Goal: Task Accomplishment & Management: Complete application form

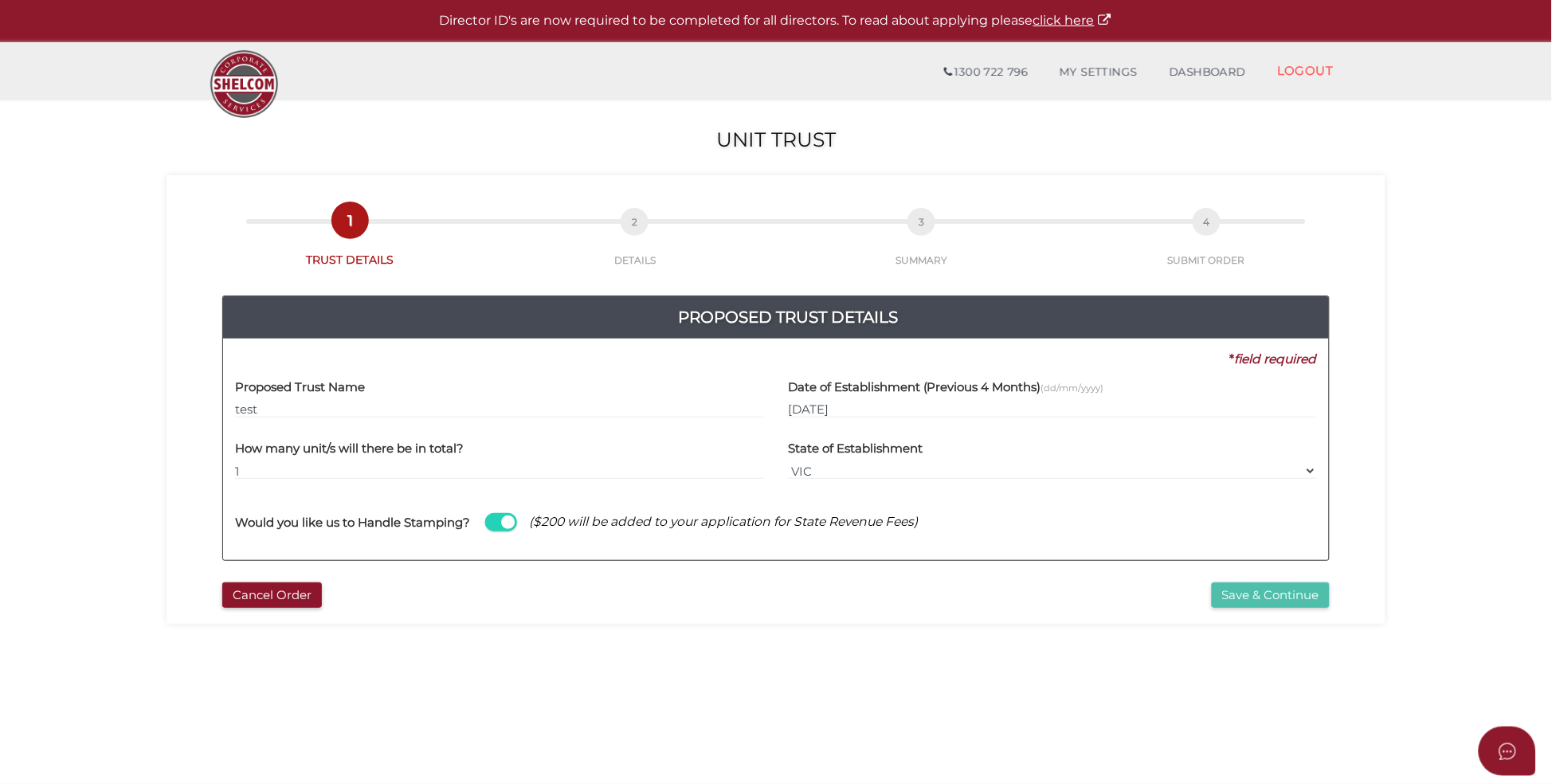
click at [1304, 592] on button "Save & Continue" at bounding box center [1271, 595] width 118 height 26
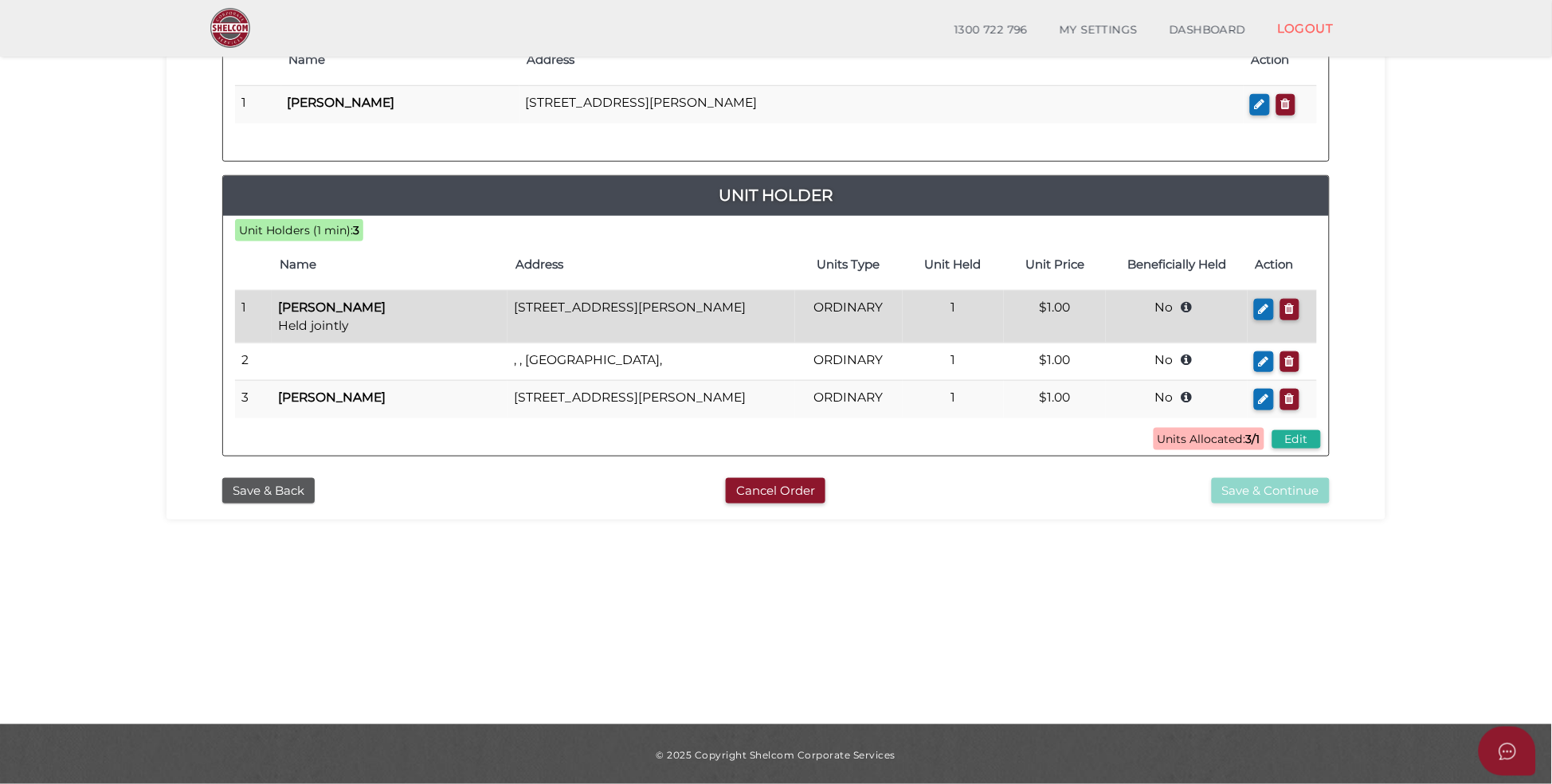
scroll to position [309, 0]
click at [1264, 311] on icon "button" at bounding box center [1263, 307] width 11 height 12
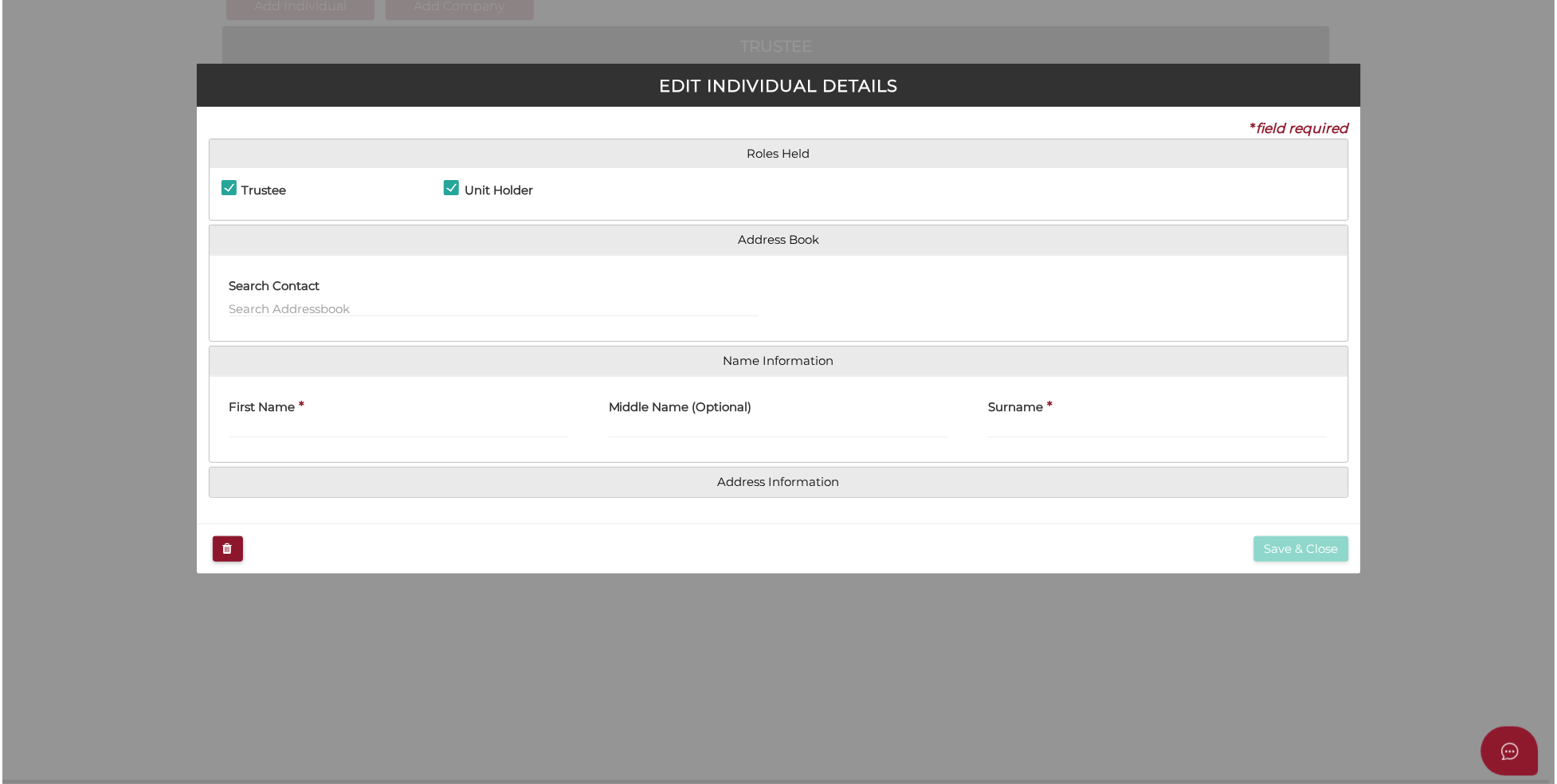
scroll to position [0, 0]
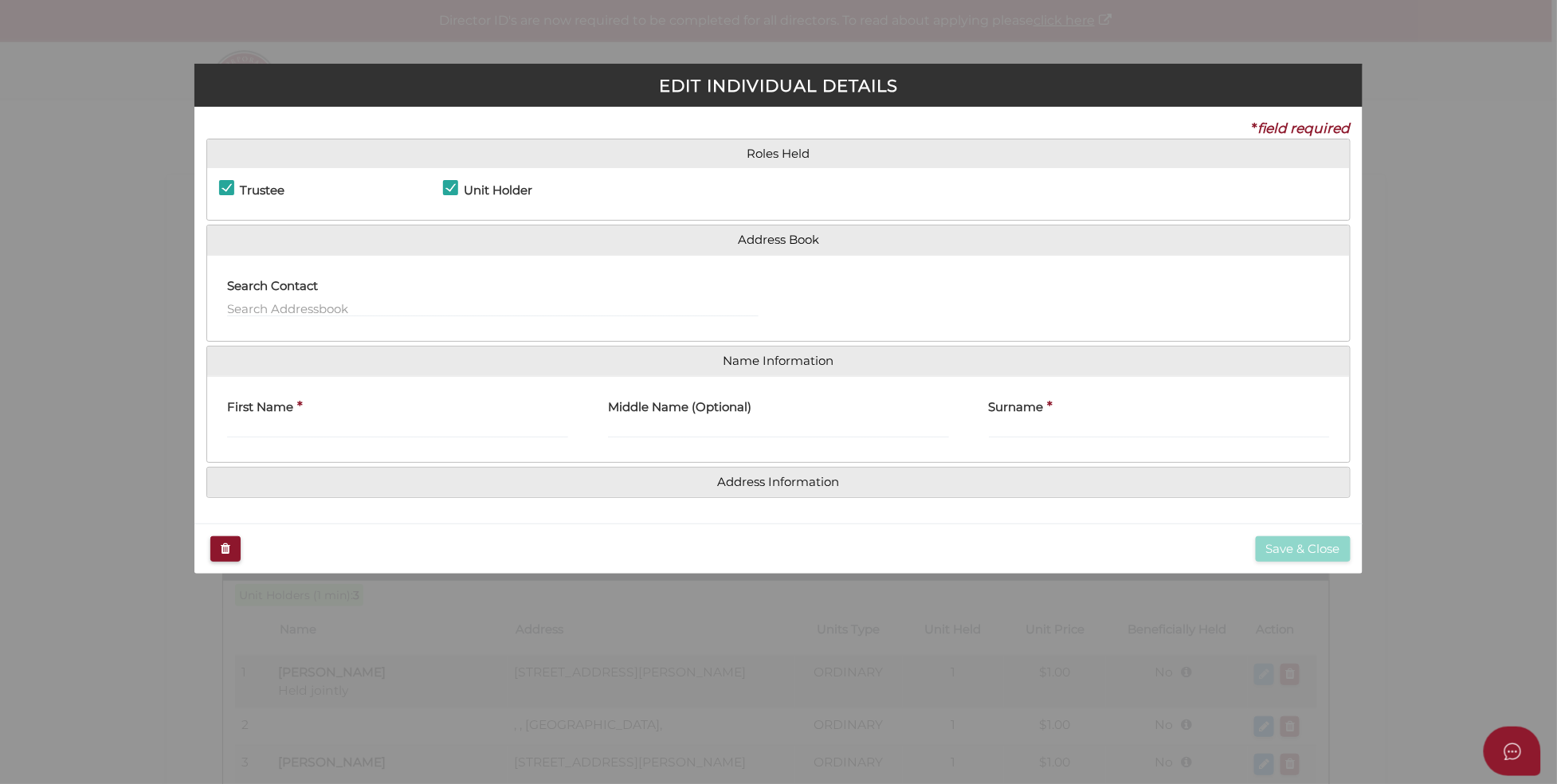
checkbox input "true"
type input "[PERSON_NAME]"
type input "W"
type input "1"
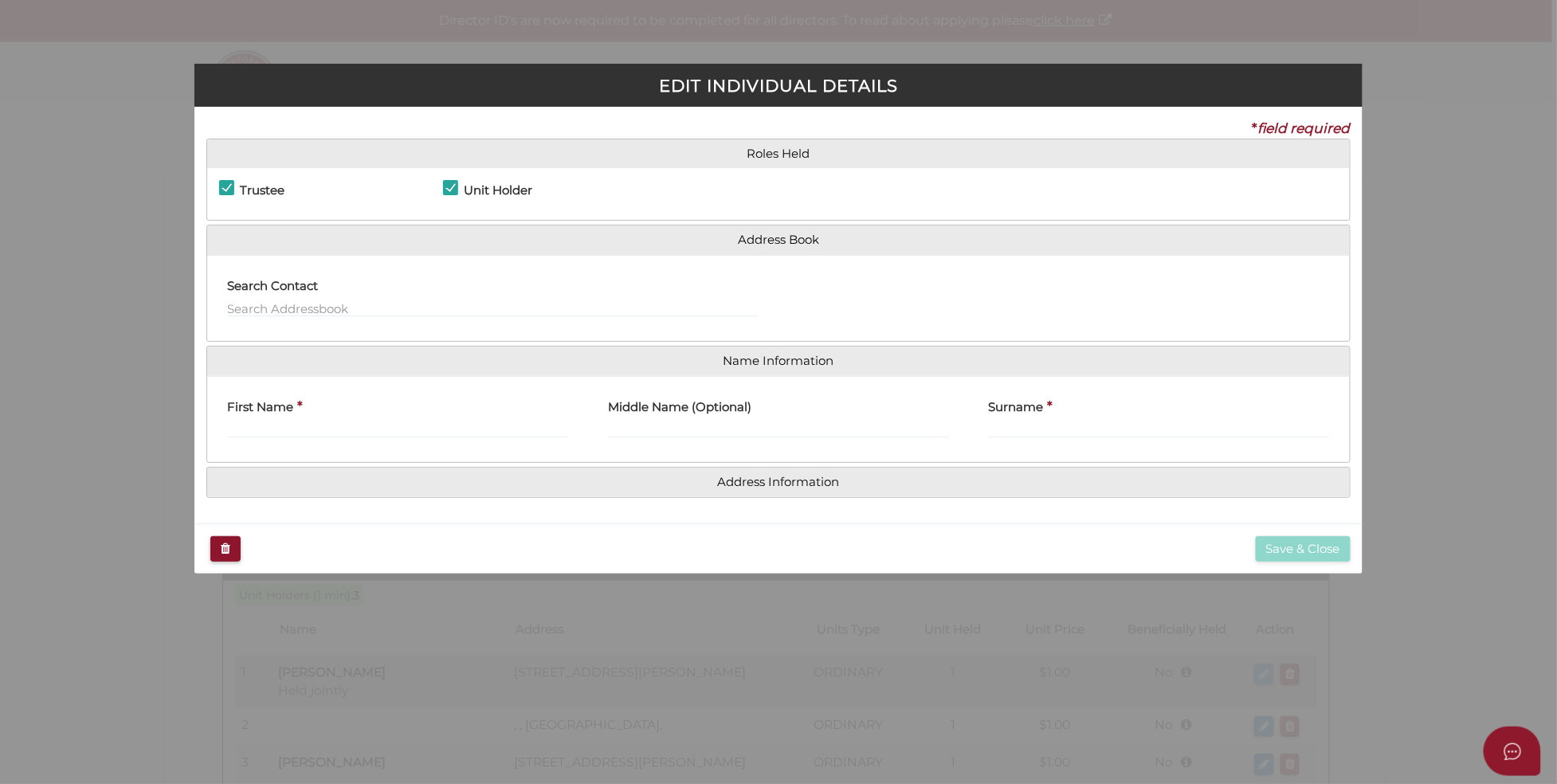
select select "$1.00"
type input "Trust"
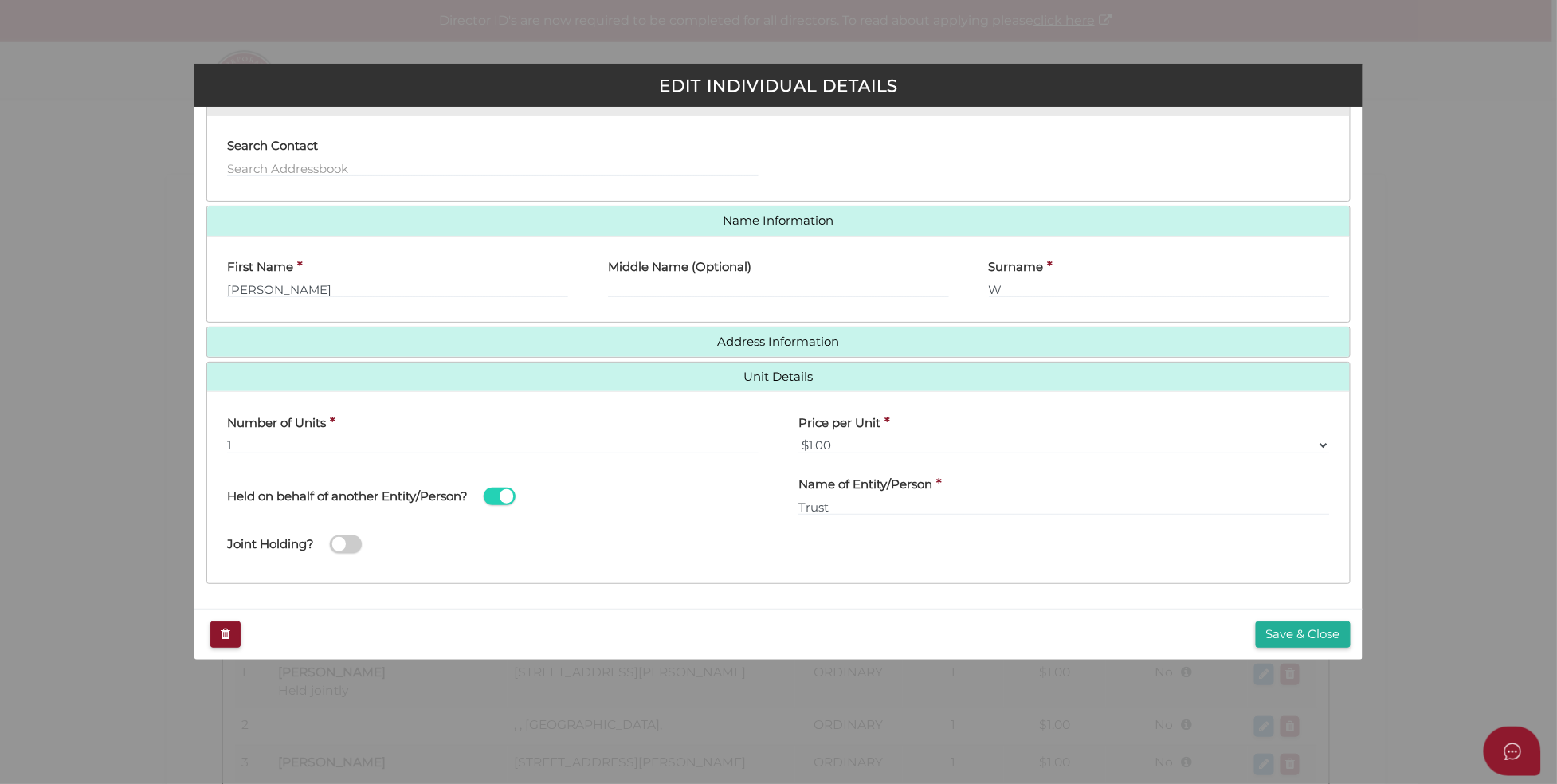
scroll to position [141, 0]
click at [412, 562] on div "Joint Holding?" at bounding box center [513, 544] width 571 height 51
click at [344, 544] on span at bounding box center [346, 544] width 32 height 18
click at [0, 0] on input "checkbox" at bounding box center [0, 0] width 0 height 0
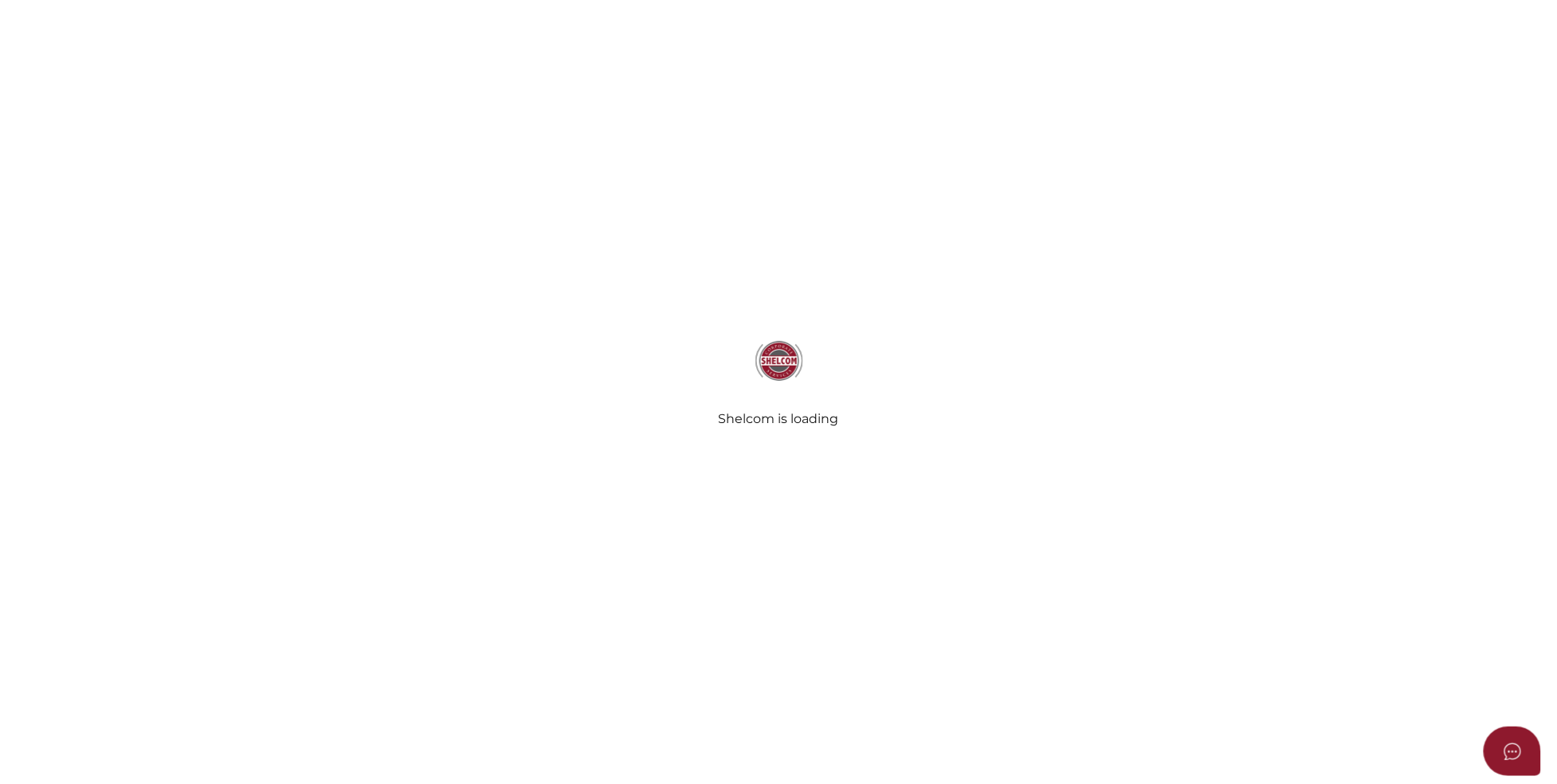
type input "test"
type input "[DATE]"
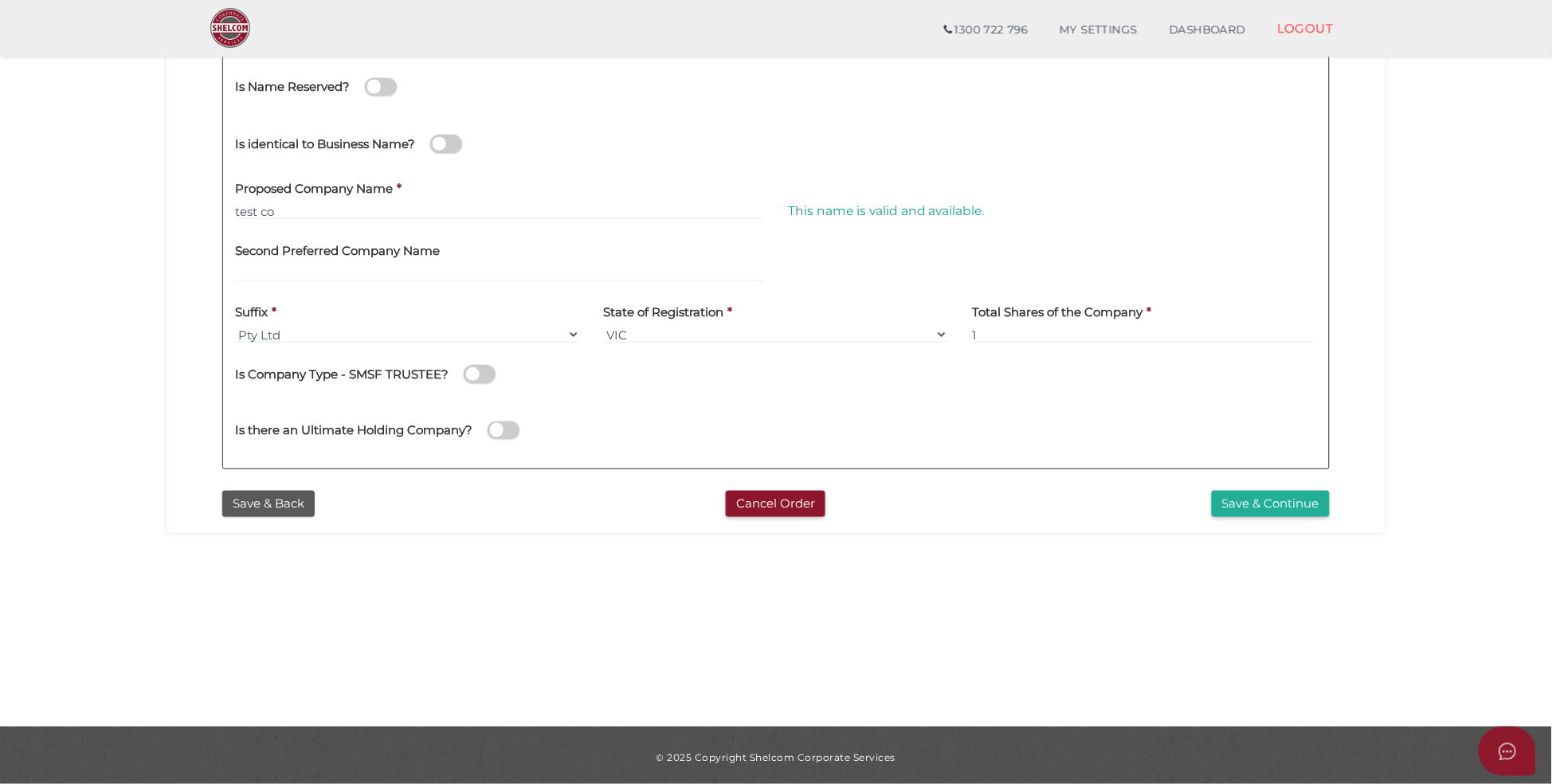
scroll to position [309, 0]
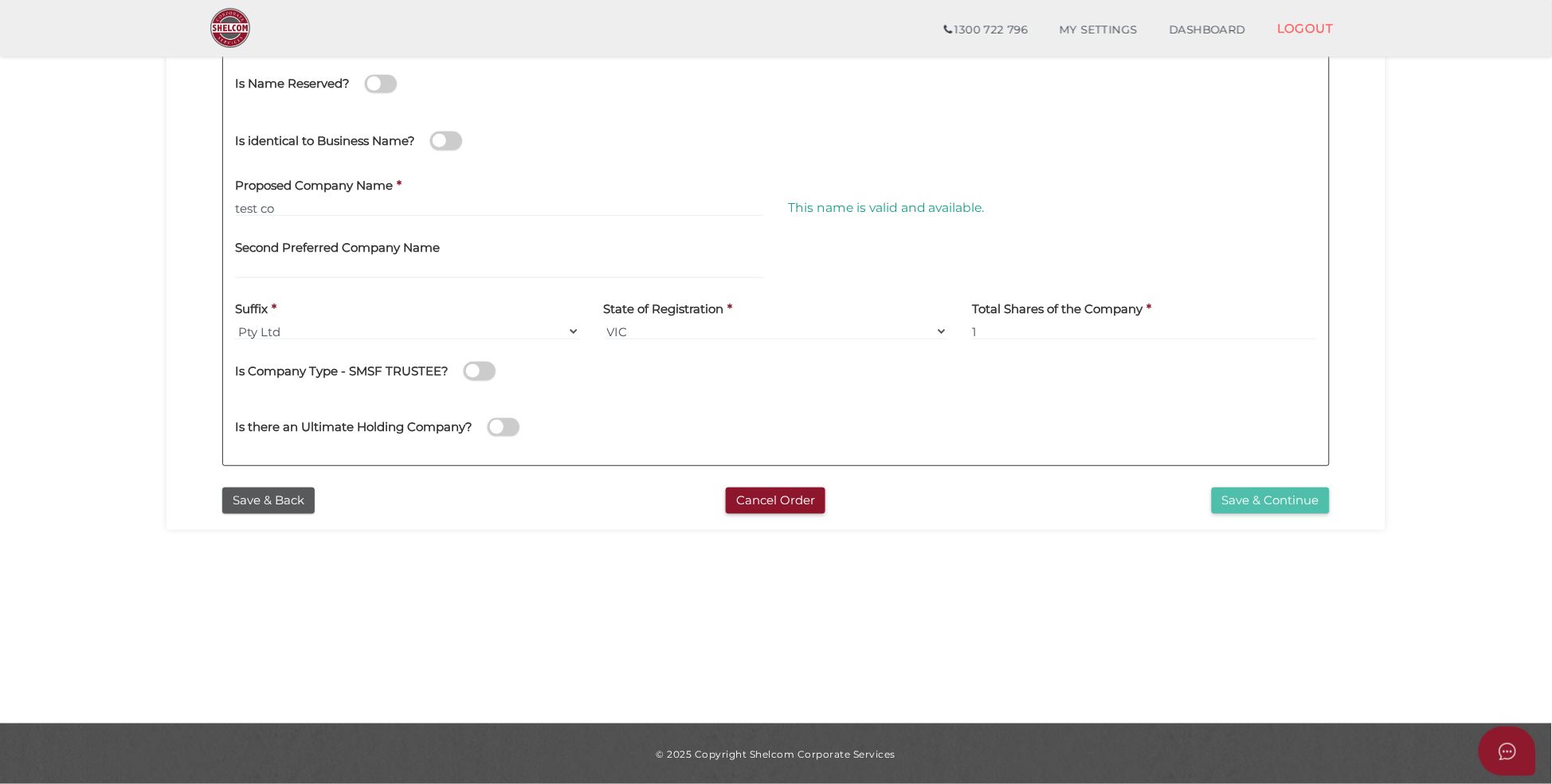
click at [1230, 503] on button "Save & Continue" at bounding box center [1271, 500] width 118 height 26
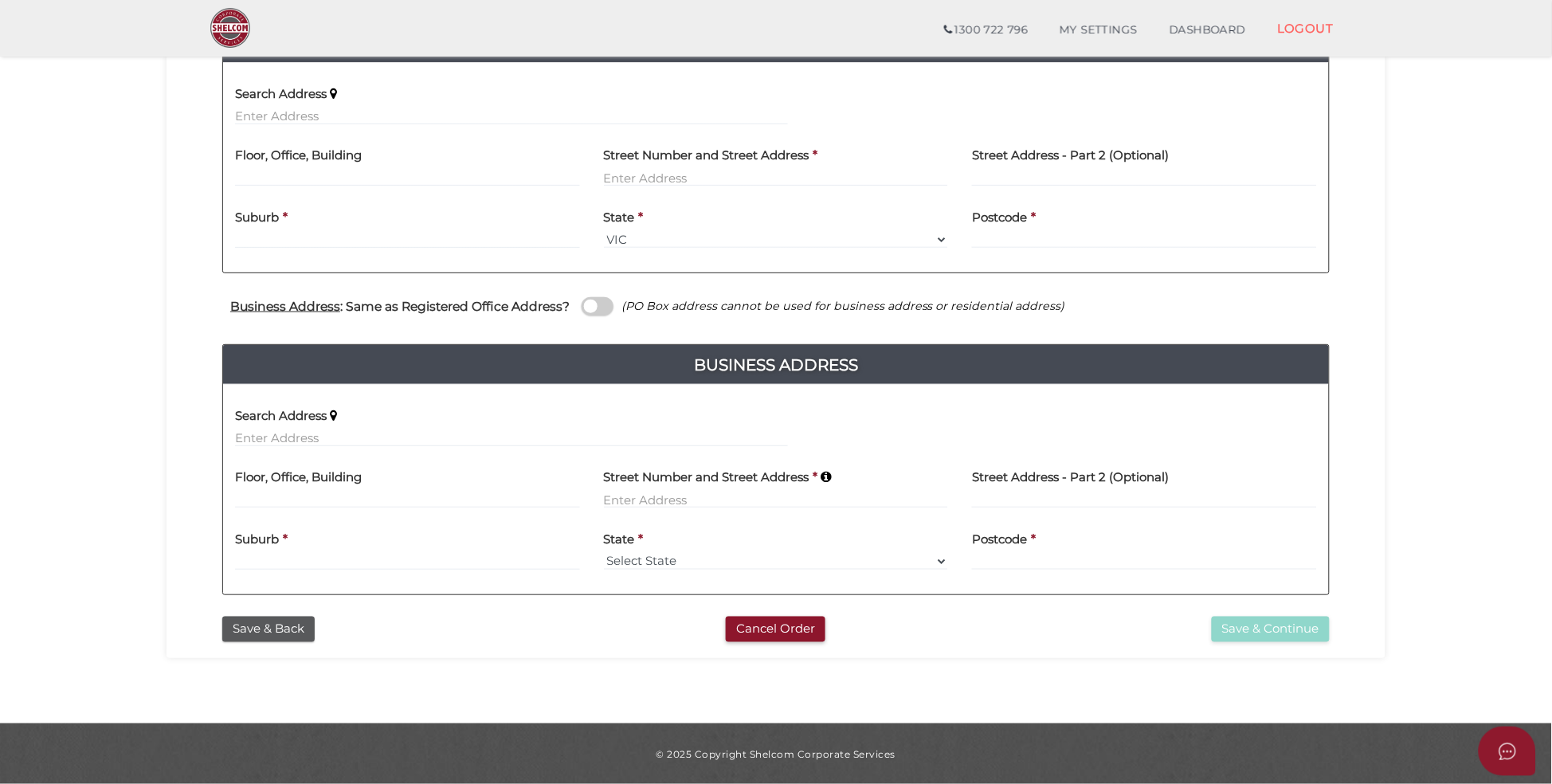
scroll to position [377, 0]
click at [323, 112] on input "text" at bounding box center [511, 116] width 553 height 18
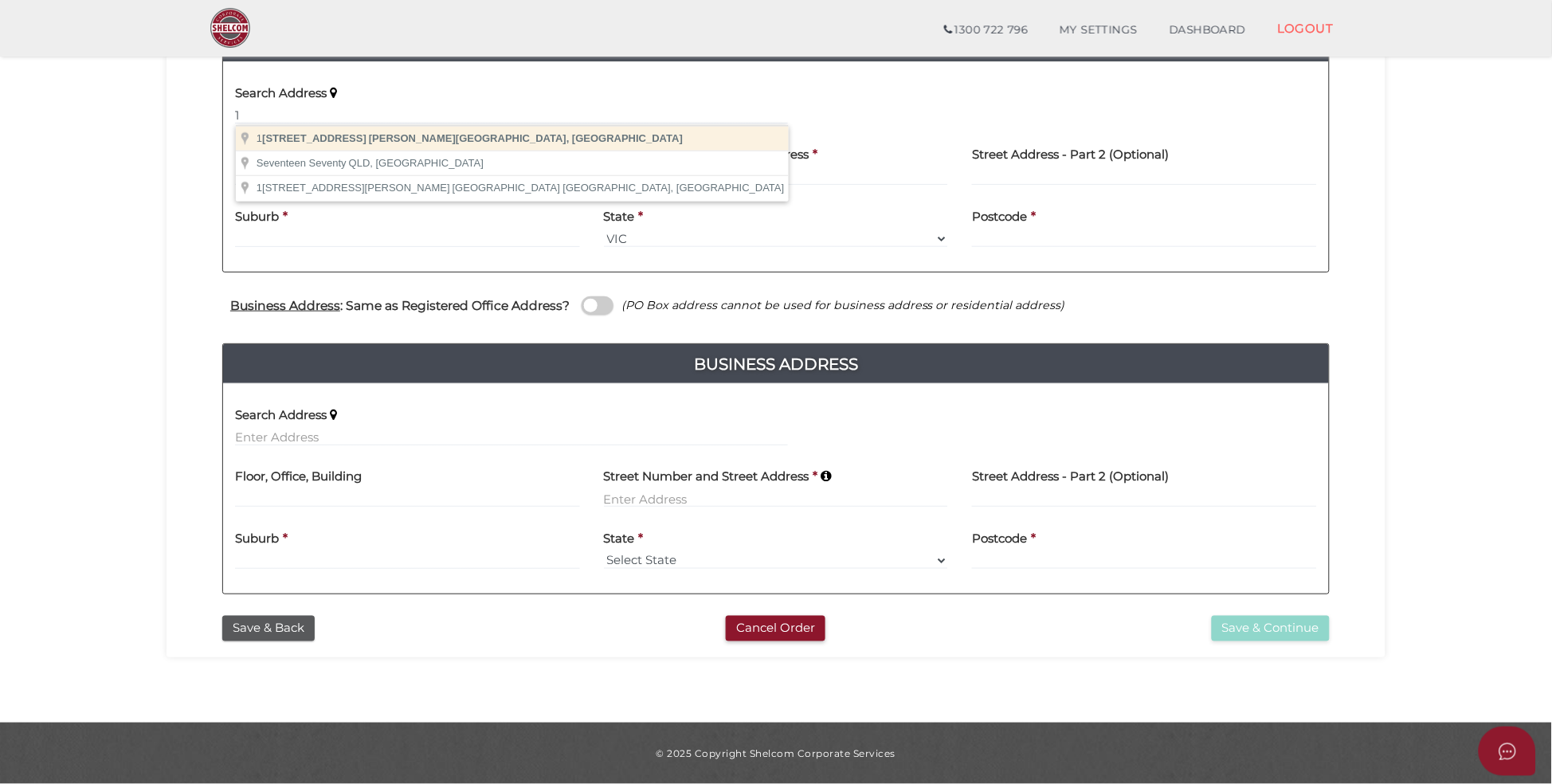
type input "120 Chifley Drive, Preston VIC, Australia"
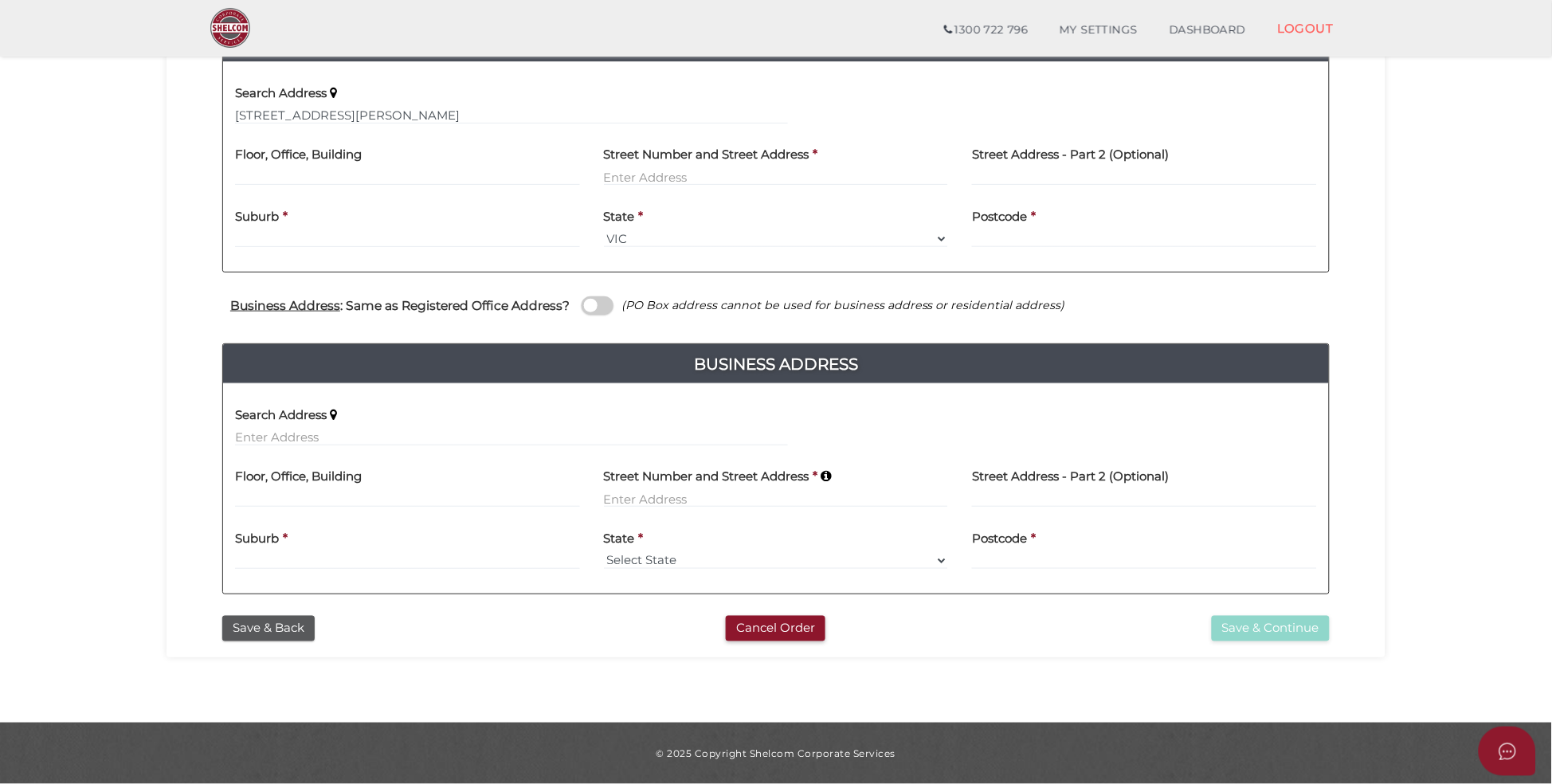
type input "120 Chifley Drive"
type input "Preston"
select select "VIC"
type input "3072"
click at [589, 300] on span at bounding box center [597, 306] width 32 height 18
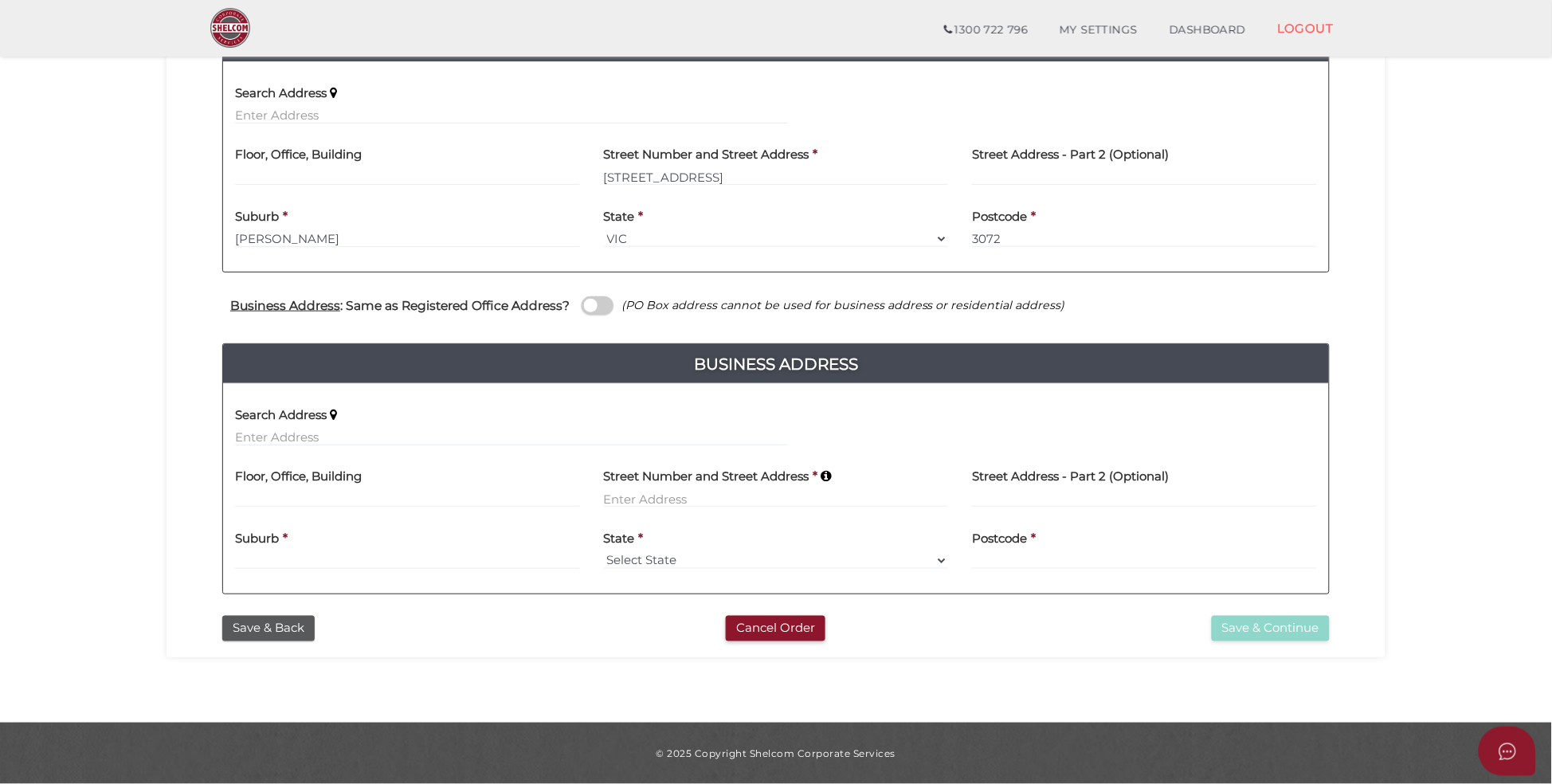
click at [0, 0] on input "checkbox" at bounding box center [0, 0] width 0 height 0
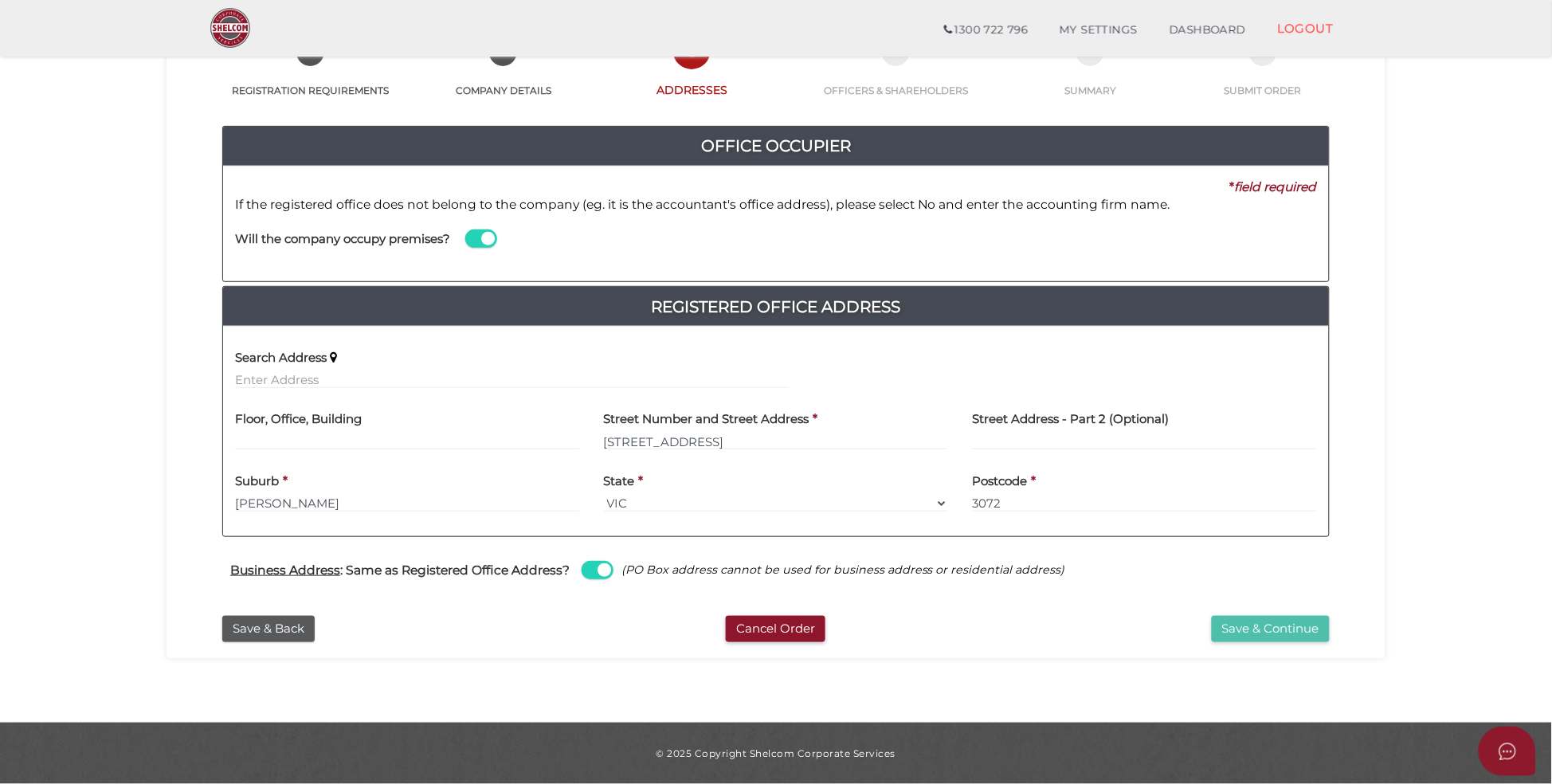
click at [1283, 628] on button "Save & Continue" at bounding box center [1271, 628] width 118 height 26
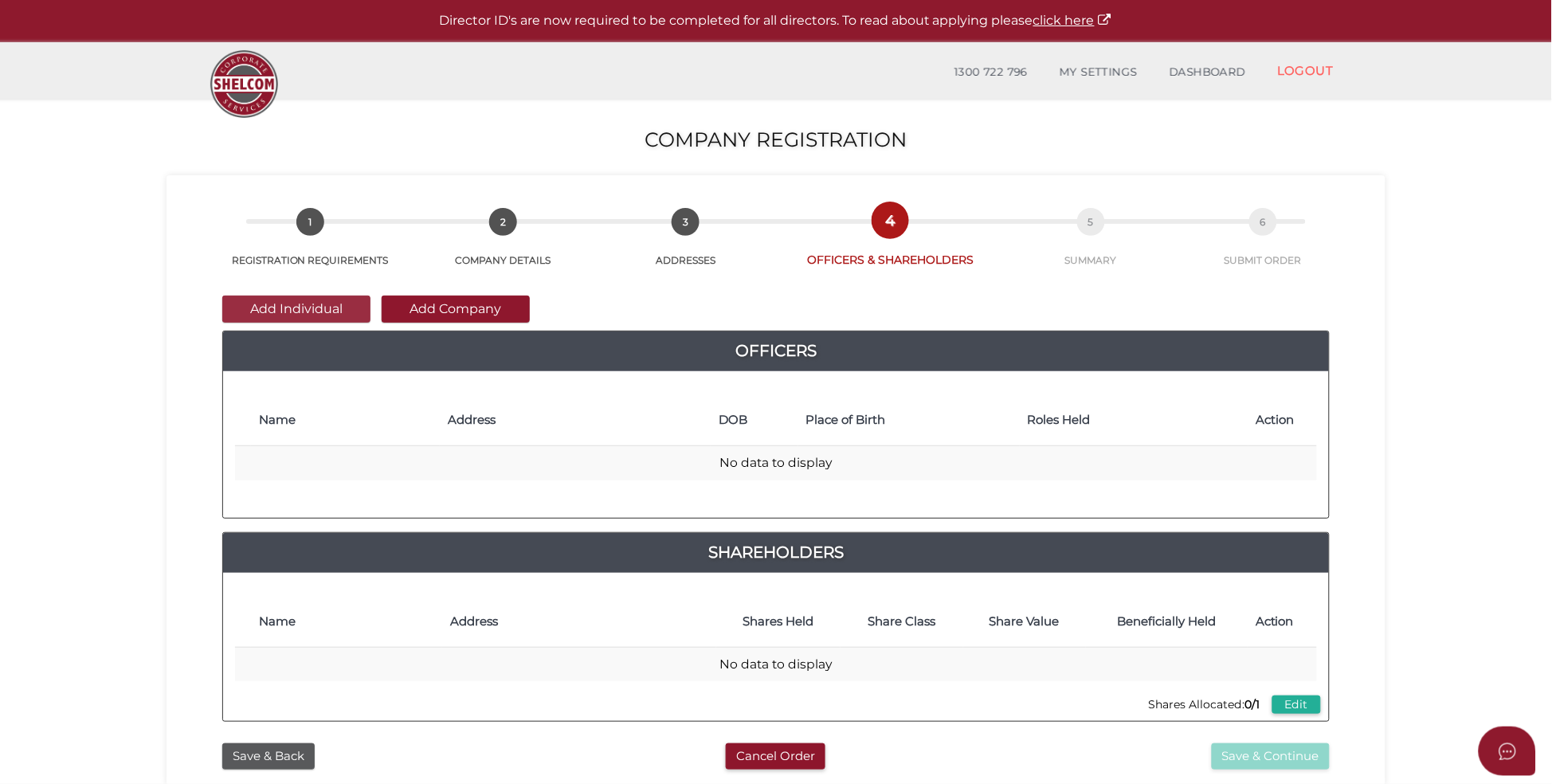
click at [302, 303] on button "Add Individual" at bounding box center [297, 309] width 148 height 27
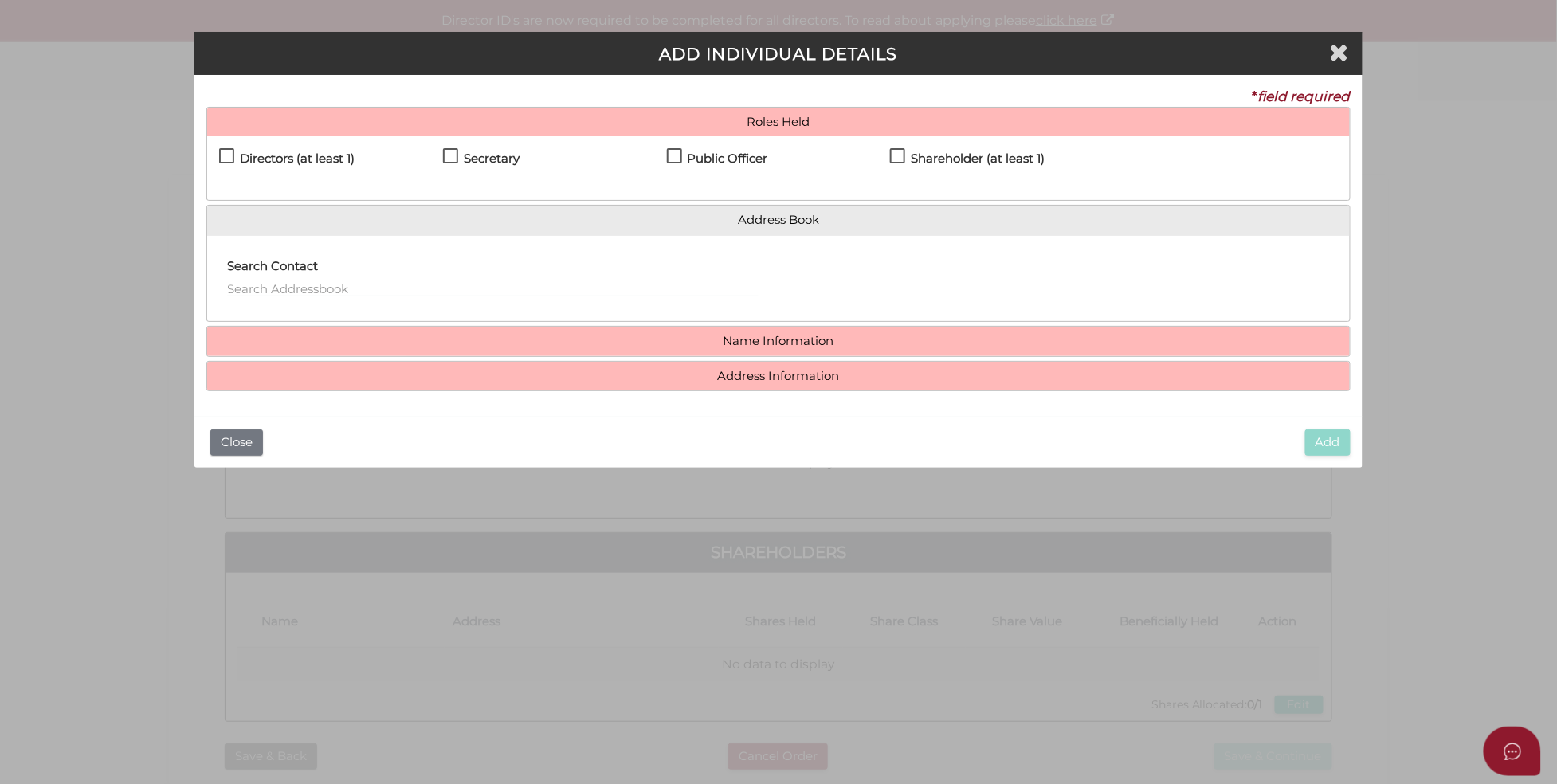
drag, startPoint x: 228, startPoint y: 158, endPoint x: 237, endPoint y: 161, distance: 9.5
click at [228, 158] on label "Directors (at least 1)" at bounding box center [287, 162] width 135 height 20
checkbox input "true"
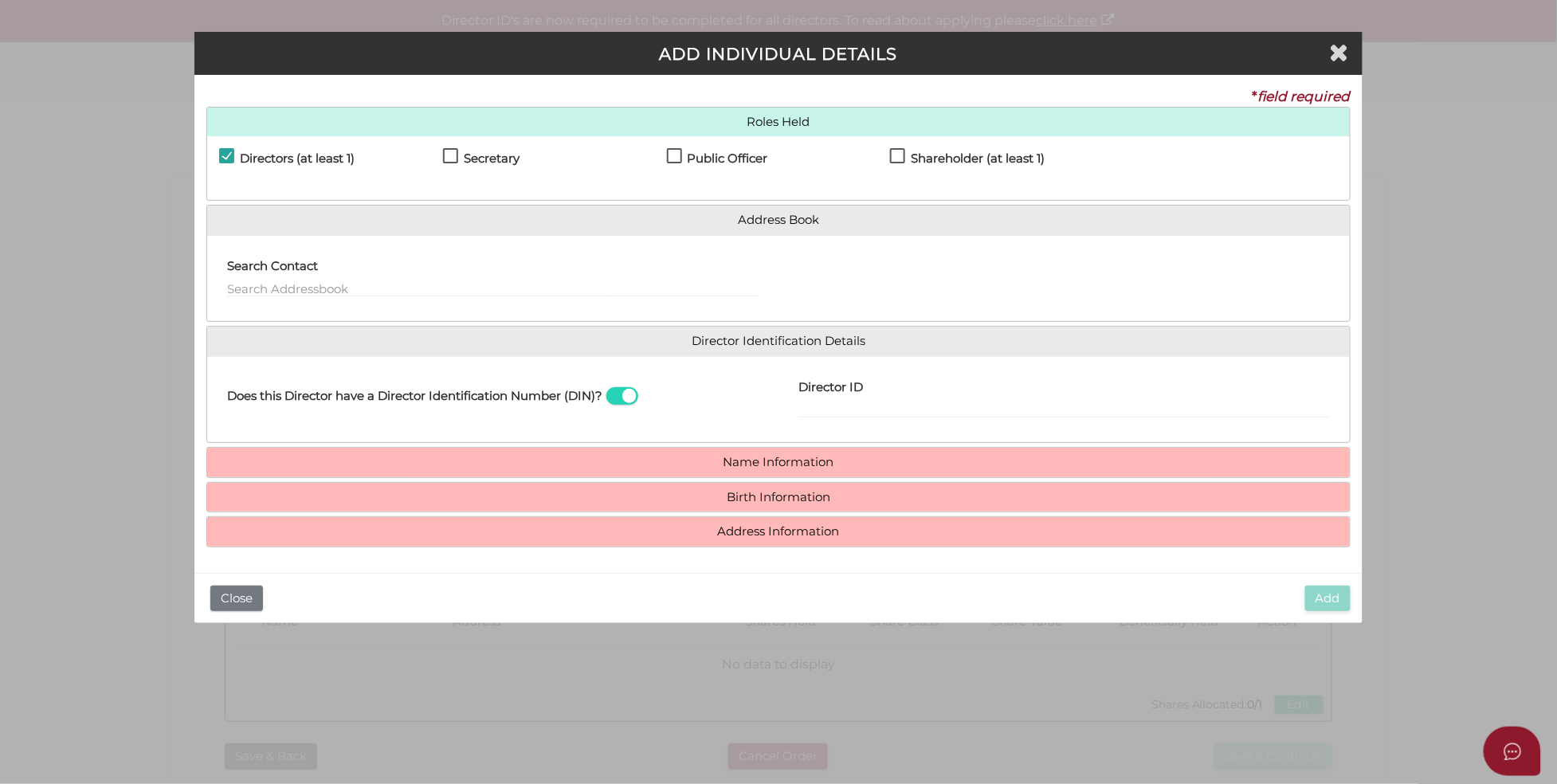
click at [451, 152] on label "Secretary" at bounding box center [481, 162] width 77 height 20
checkbox input "true"
click at [681, 158] on label "Public Officer" at bounding box center [717, 162] width 101 height 20
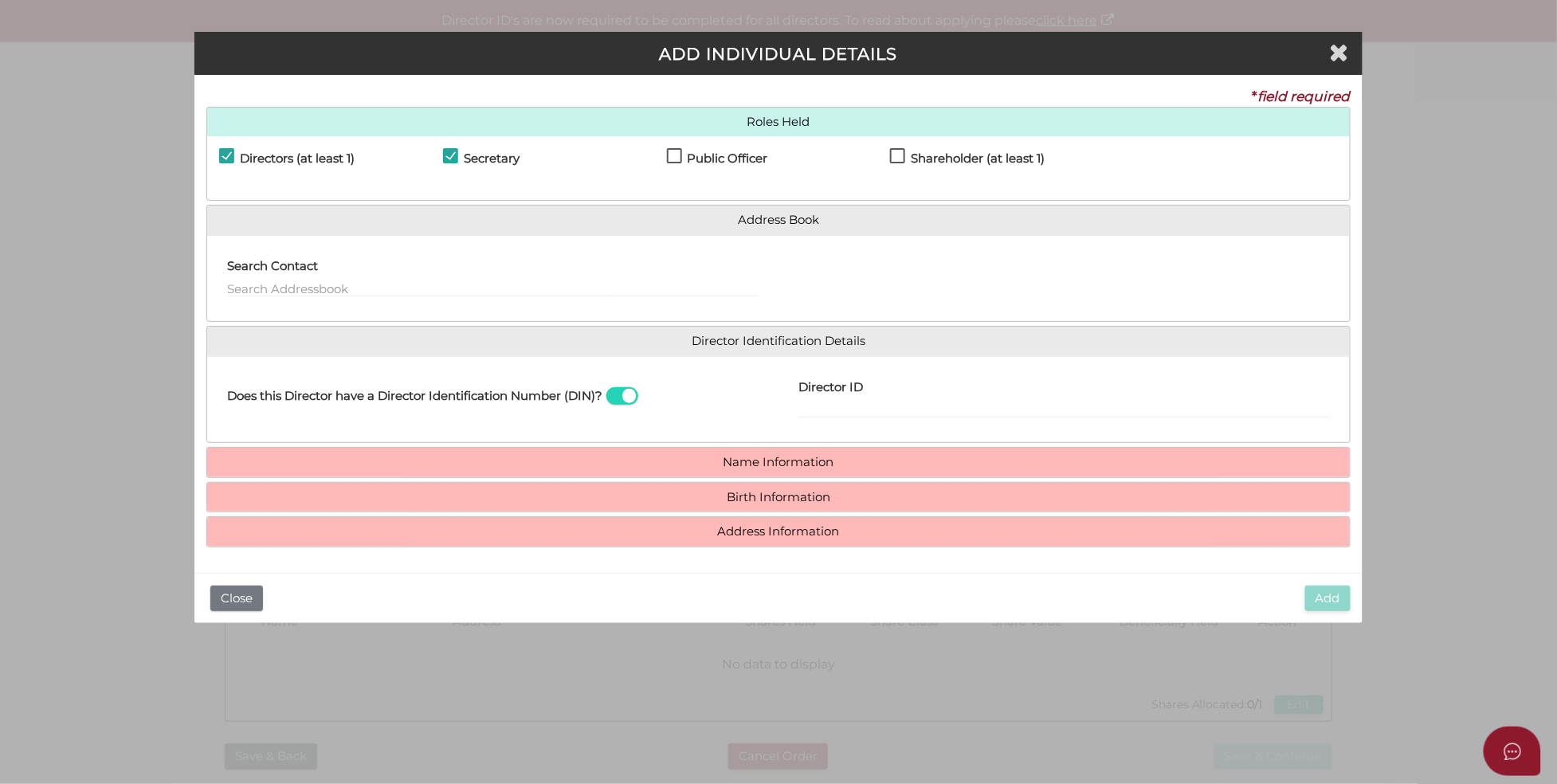
checkbox input "true"
click at [901, 156] on label "Shareholder (at least 1)" at bounding box center [968, 162] width 155 height 20
checkbox input "true"
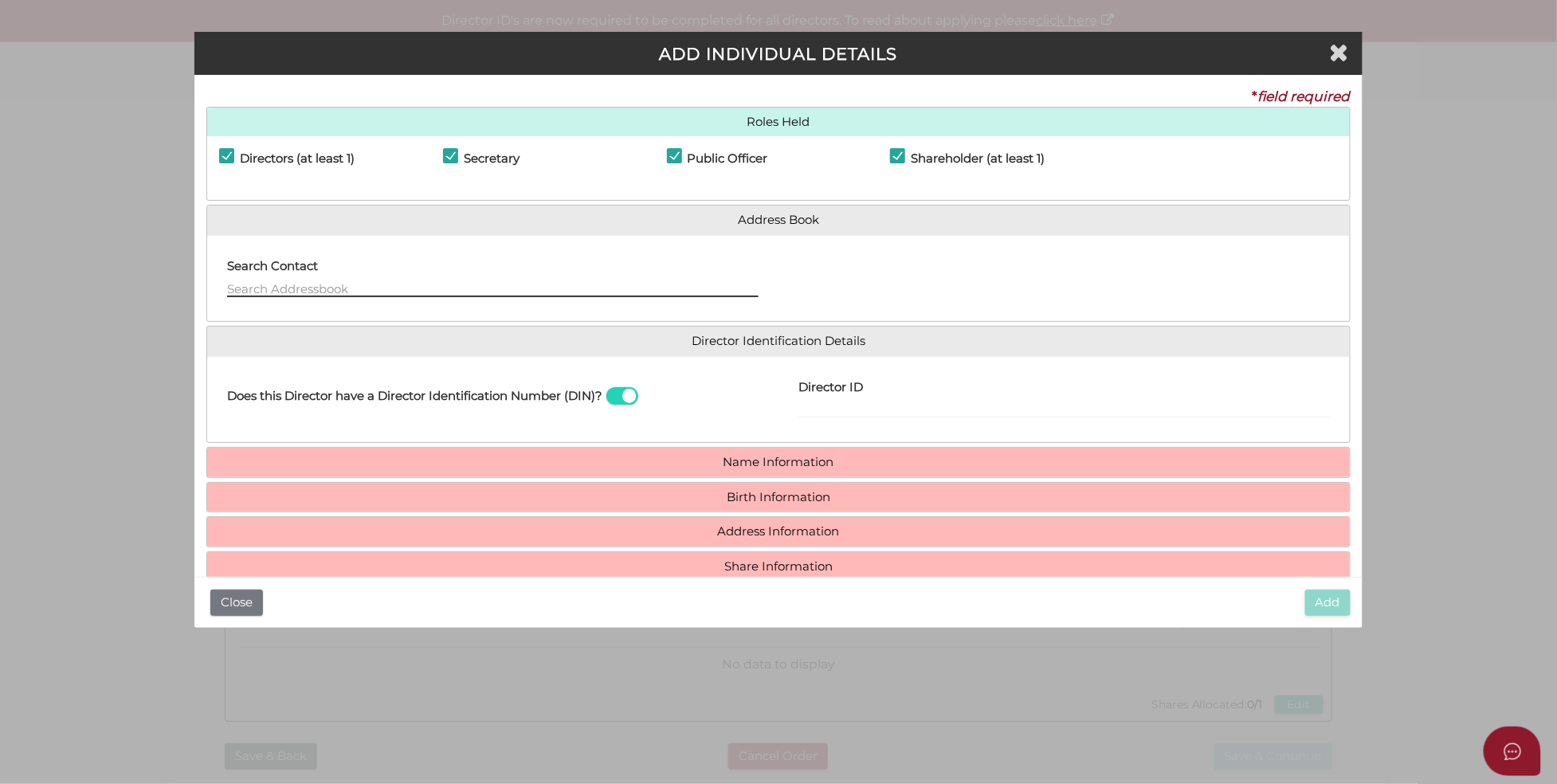
click at [346, 282] on input "text" at bounding box center [493, 288] width 531 height 18
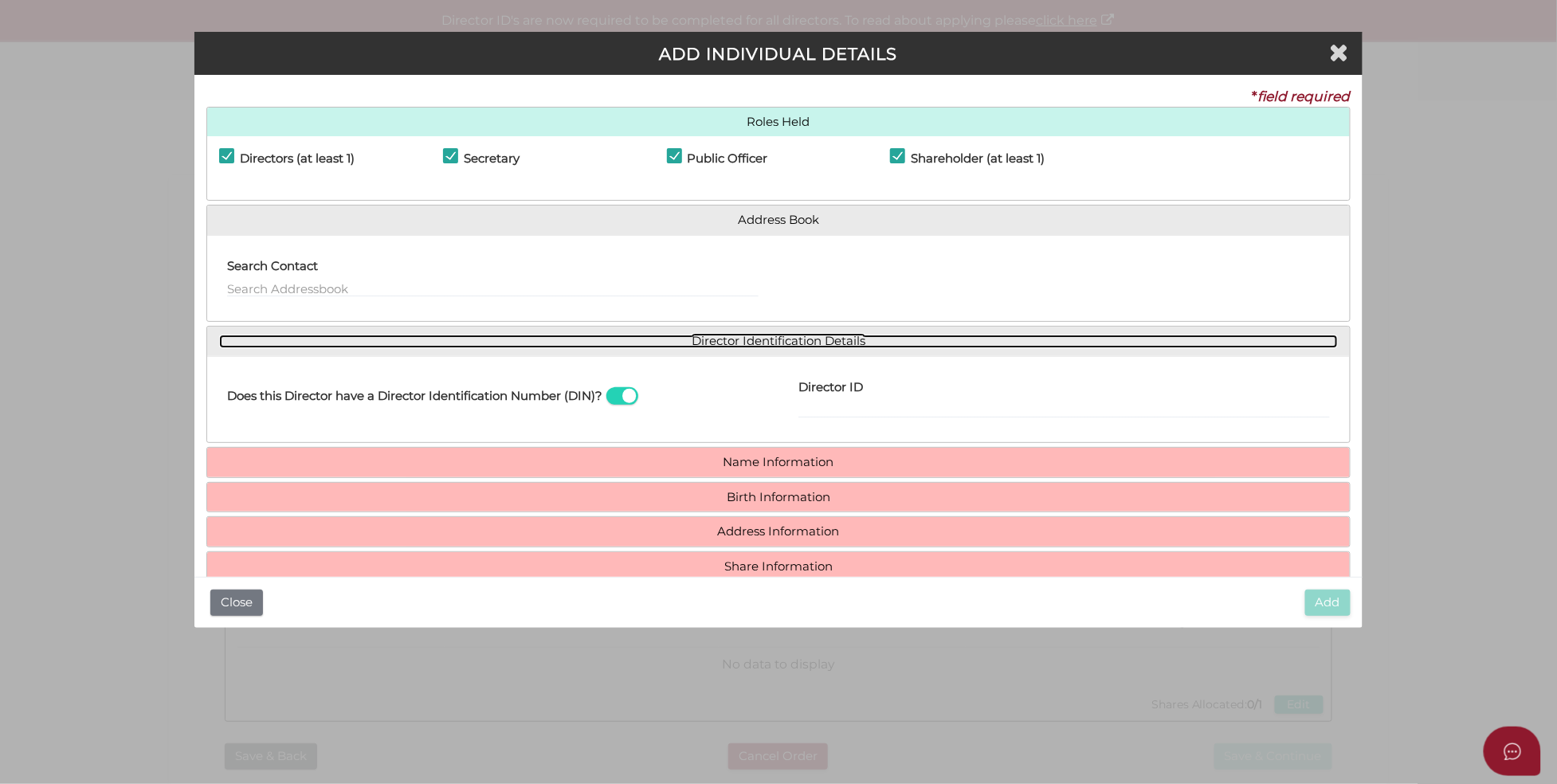
click at [393, 341] on link "Director Identification Details" at bounding box center [778, 341] width 1118 height 14
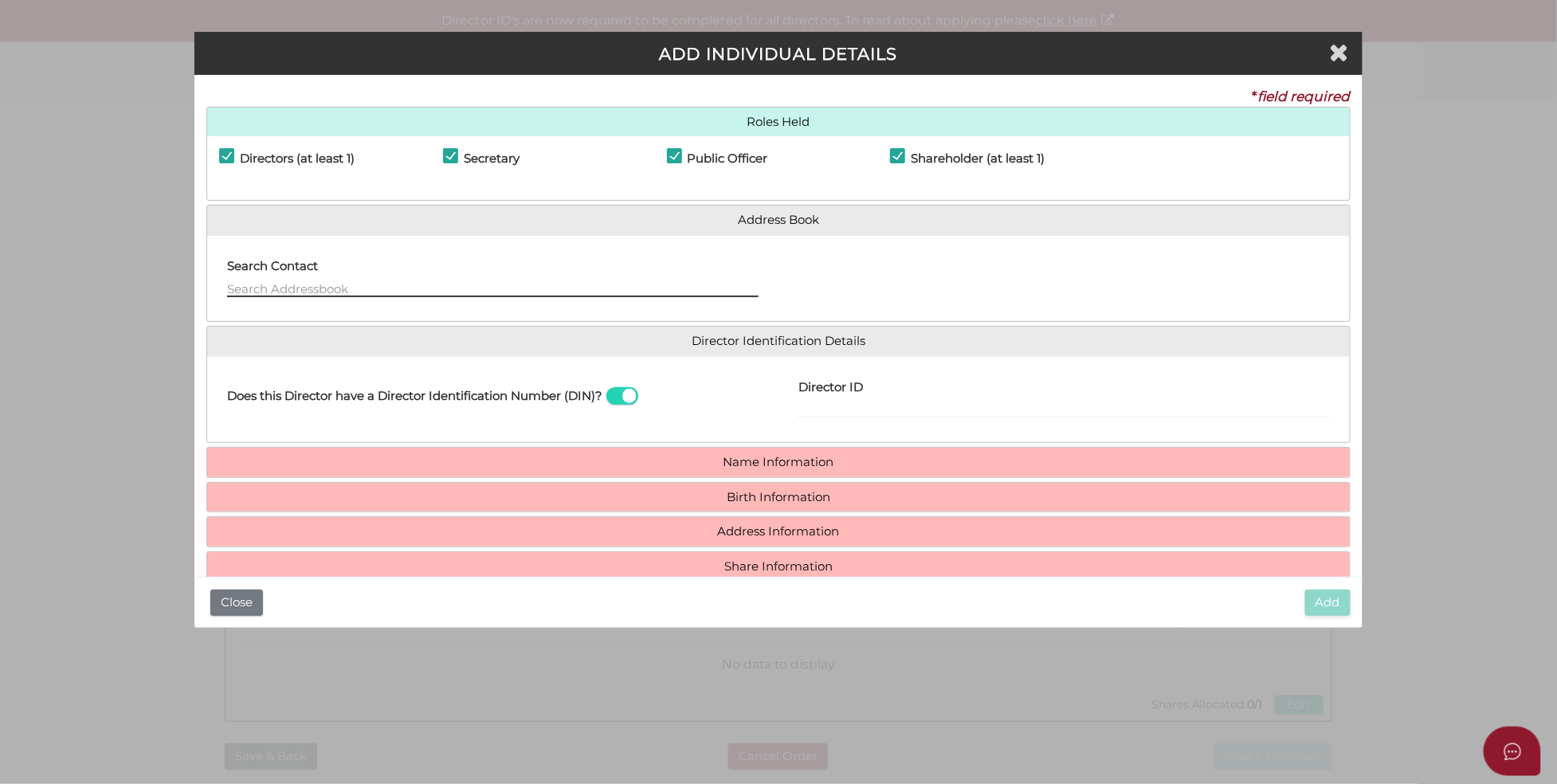
click at [354, 284] on input "text" at bounding box center [493, 288] width 531 height 18
type input "jenny"
click at [304, 288] on input "jenny" at bounding box center [493, 288] width 531 height 18
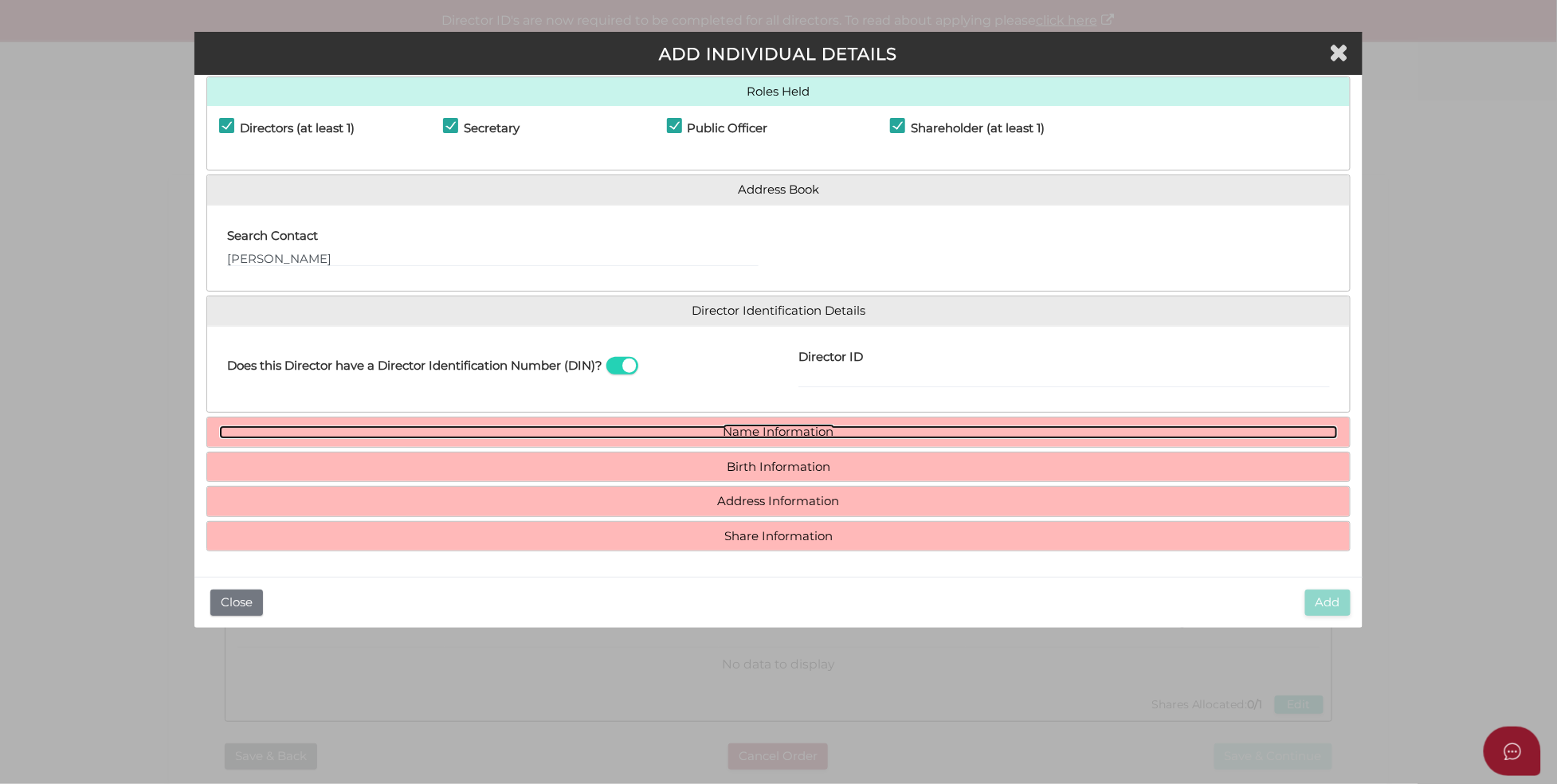
click at [726, 429] on link "Name Information" at bounding box center [778, 432] width 1118 height 14
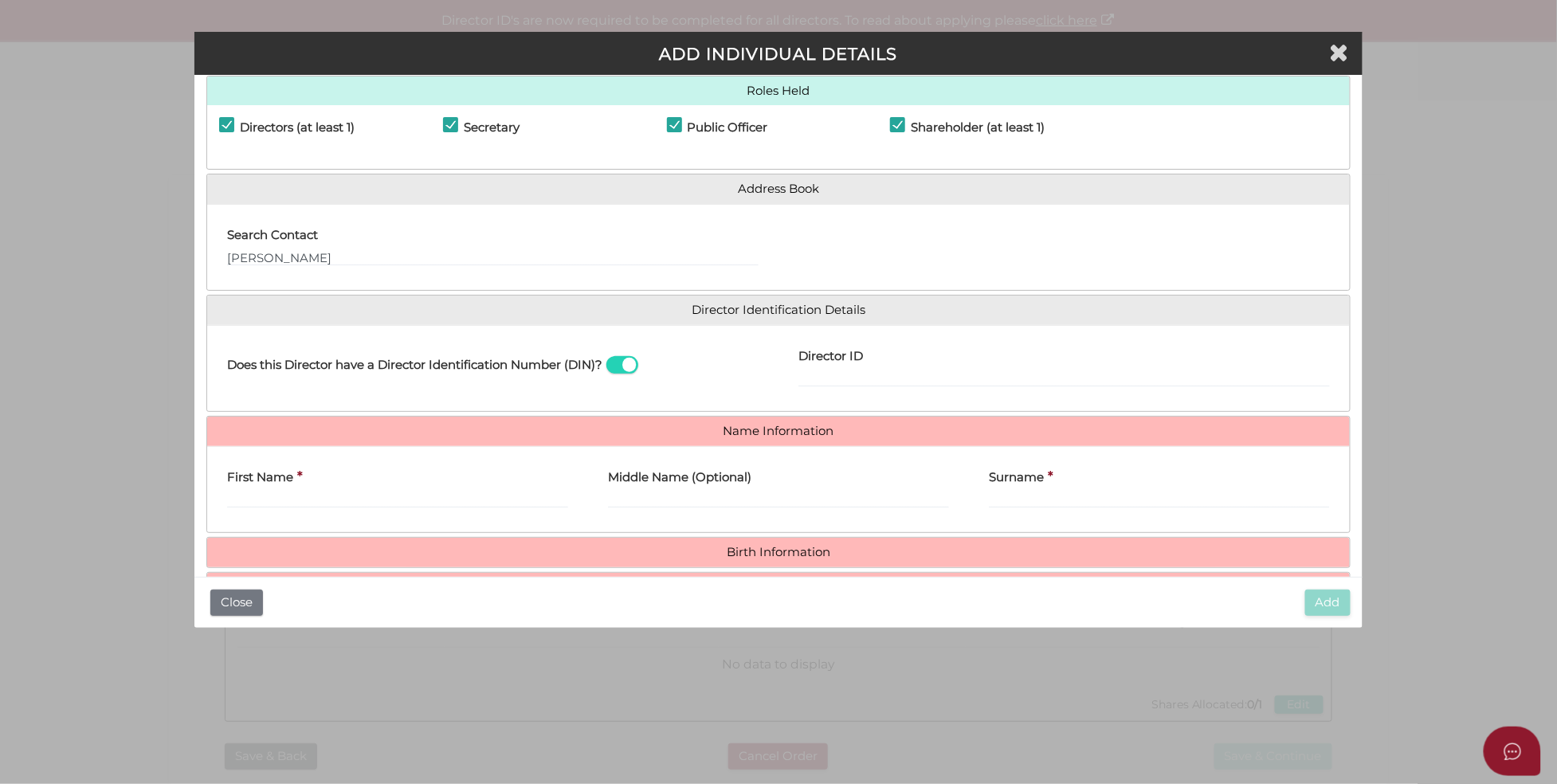
click at [400, 509] on div "First Name *" at bounding box center [397, 490] width 381 height 62
click at [395, 497] on input "First Name" at bounding box center [398, 500] width 341 height 18
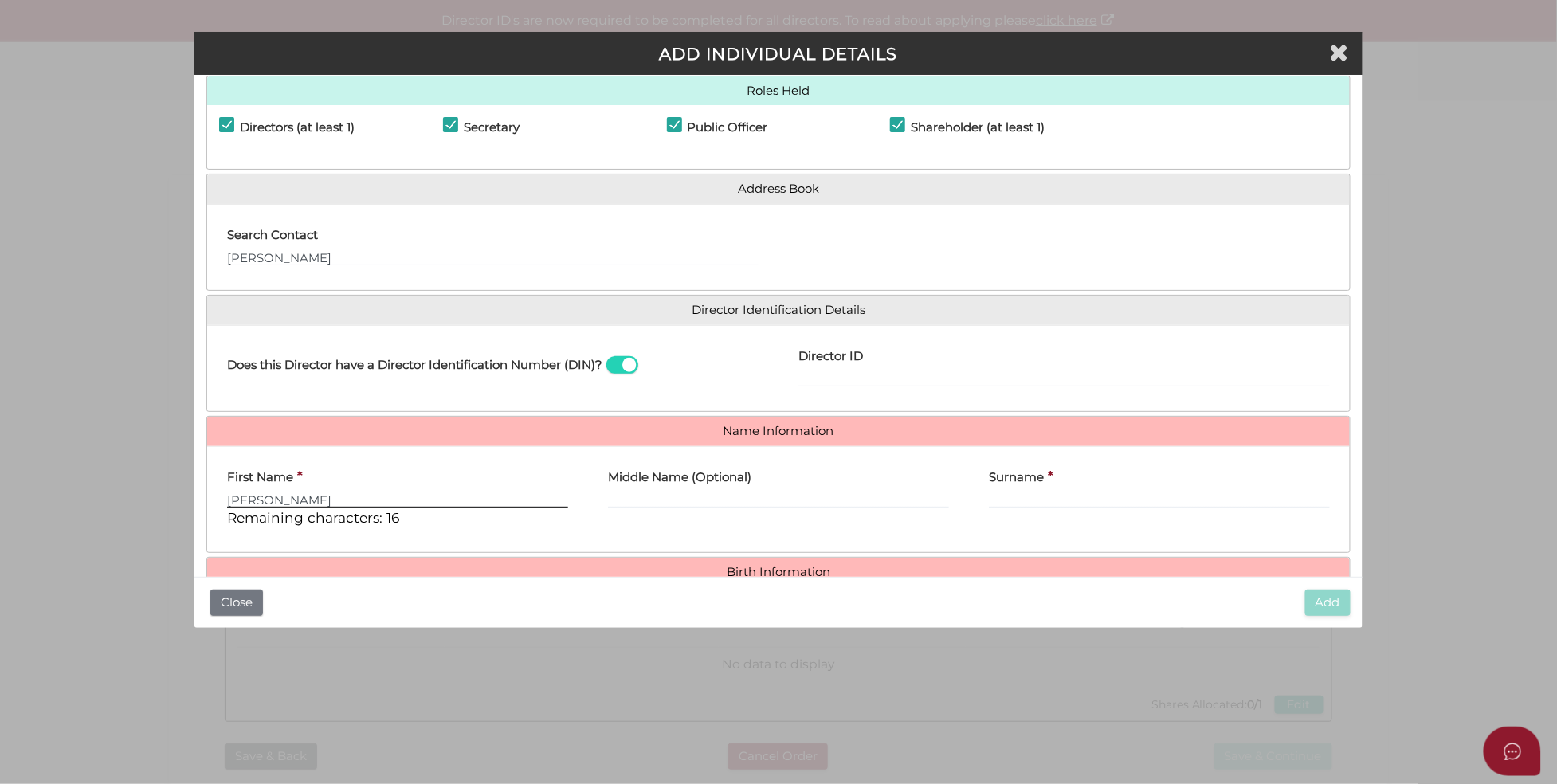
type input "jenny"
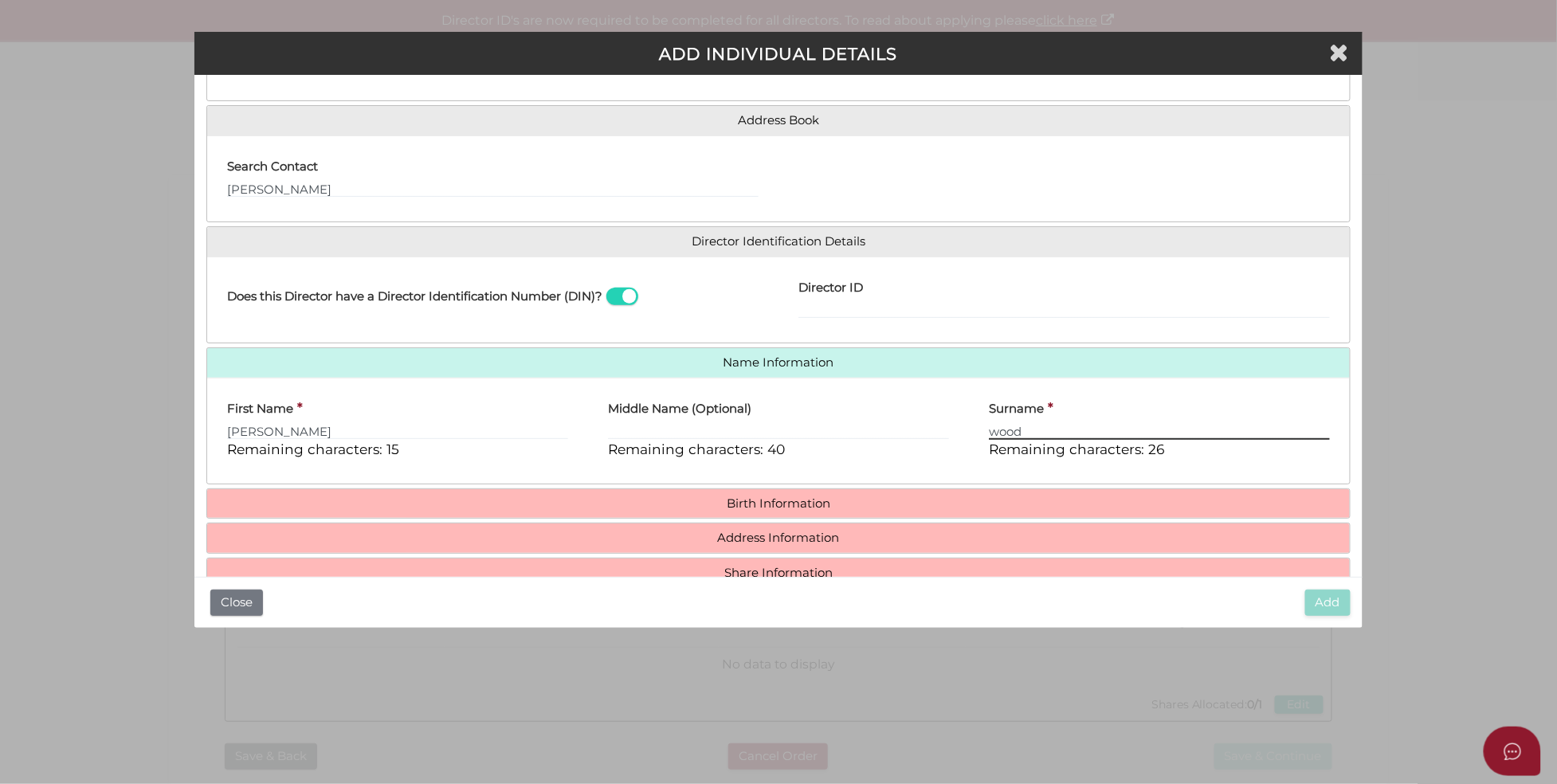
scroll to position [137, 0]
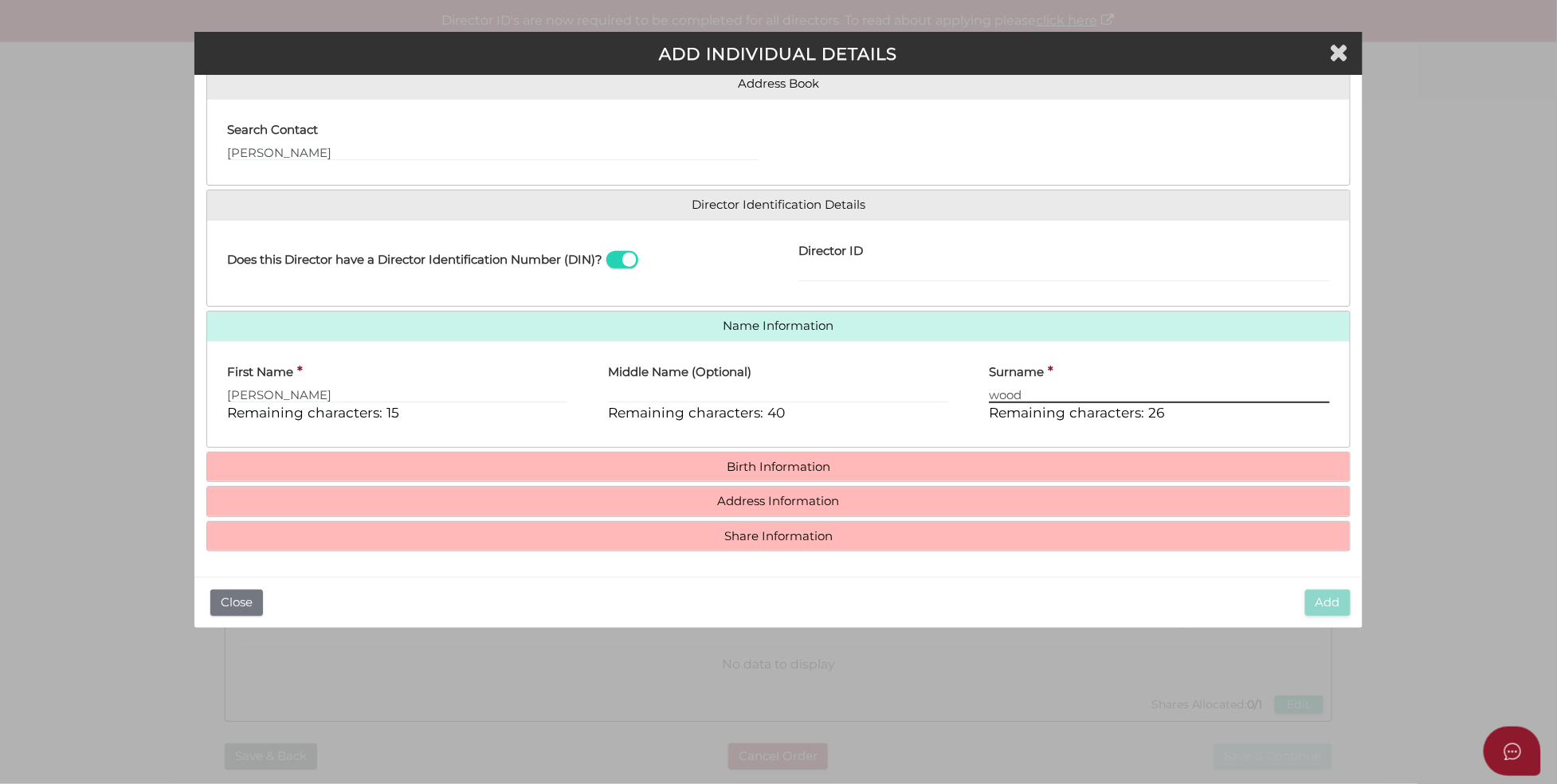
type input "wood"
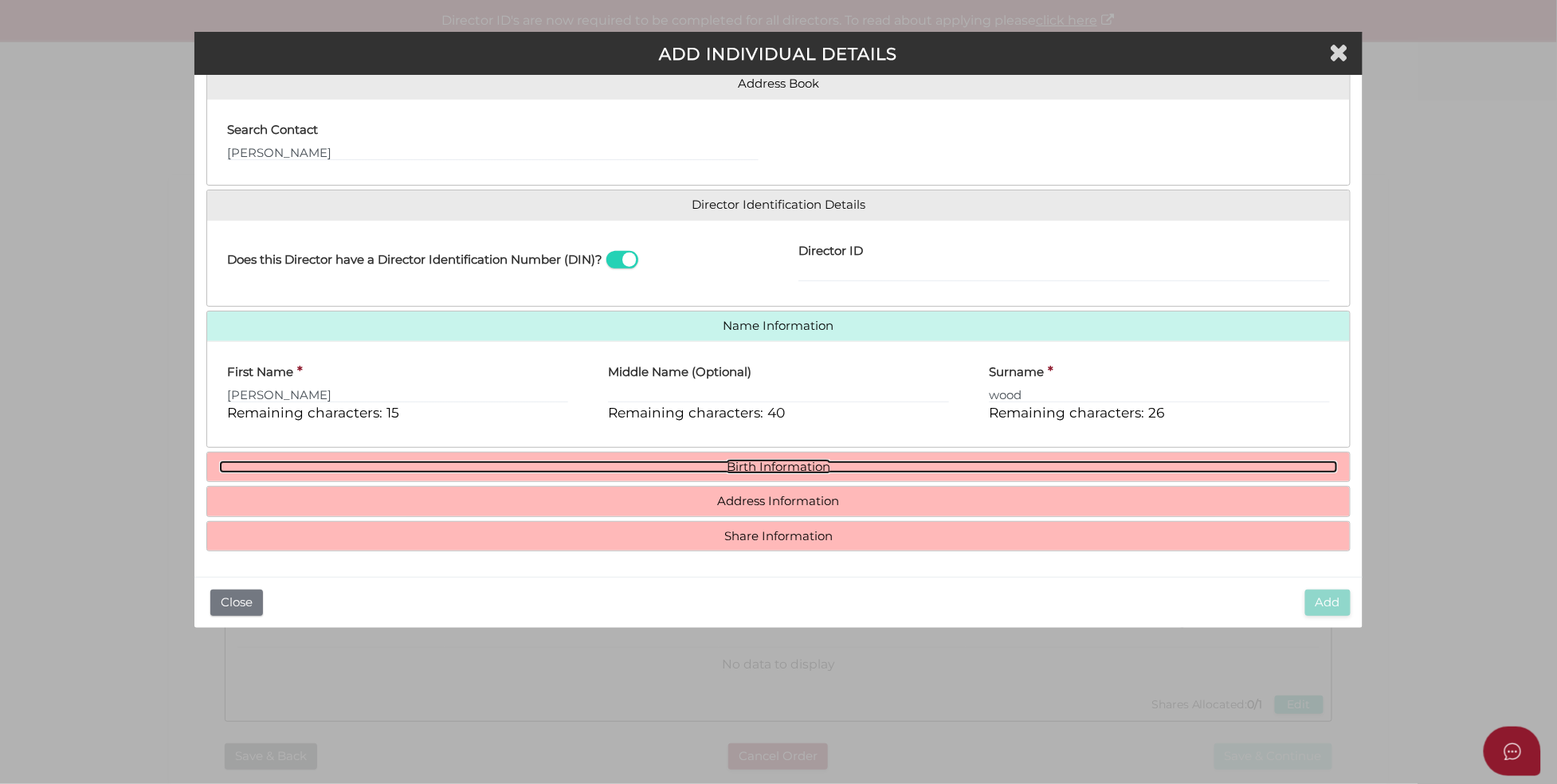
click at [792, 462] on link "Birth Information" at bounding box center [778, 467] width 1118 height 14
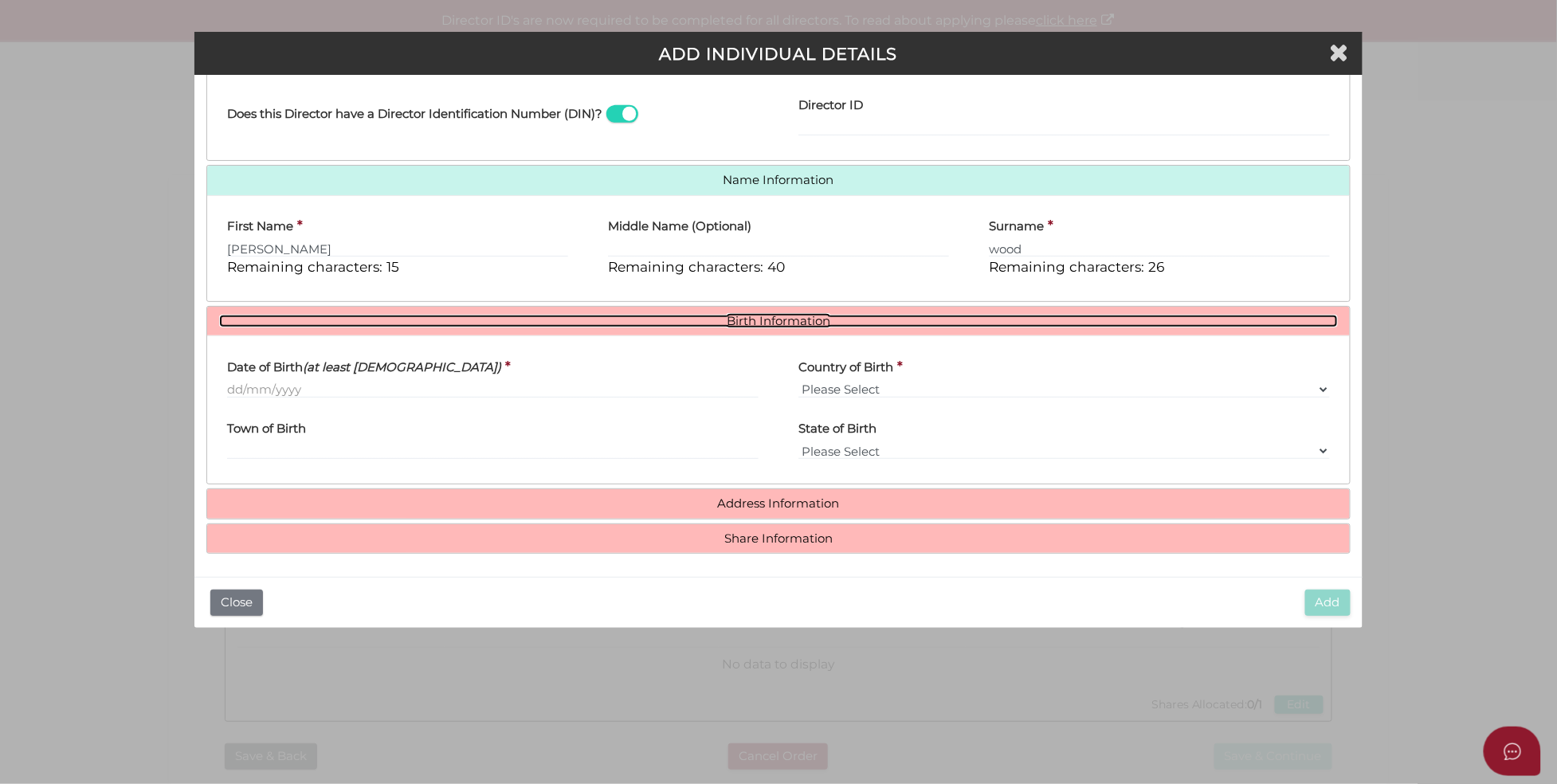
scroll to position [285, 0]
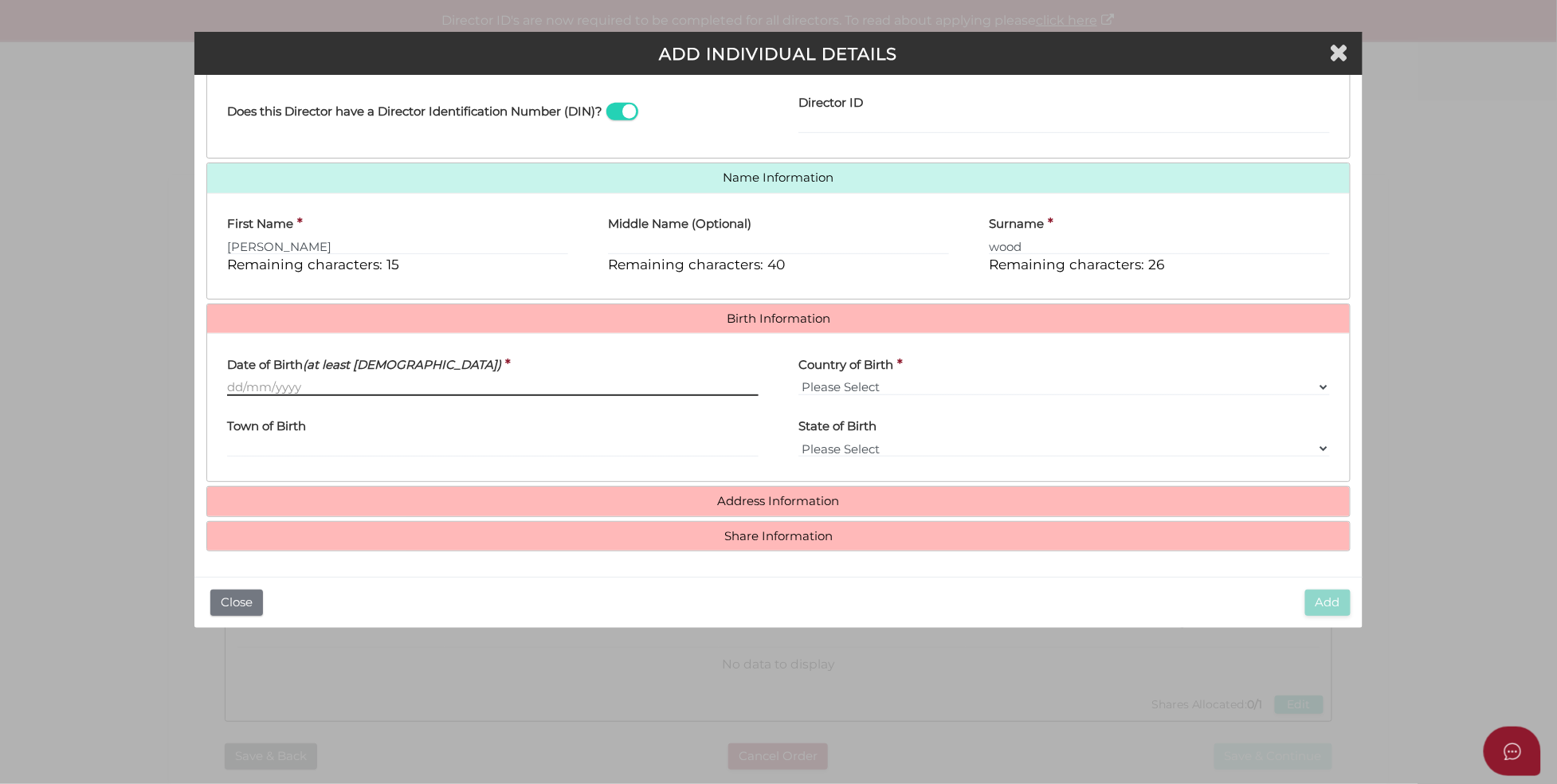
click at [343, 391] on input "Date of Birth (at least 18 years old)" at bounding box center [493, 387] width 531 height 18
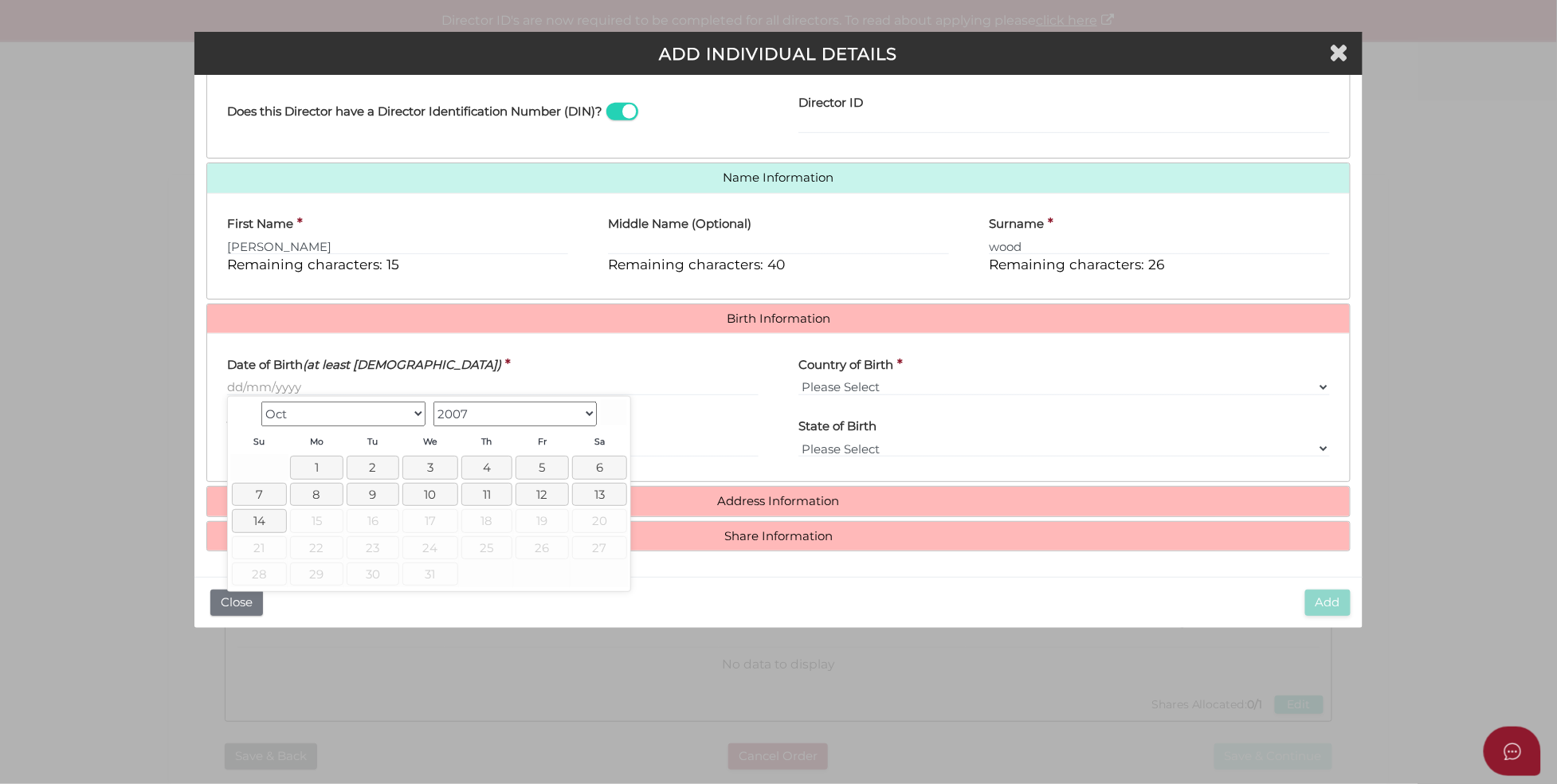
click at [368, 424] on select "Jan Feb Mar Apr May Jun Jul Aug Sep Oct" at bounding box center [343, 414] width 164 height 24
click at [225, 385] on div "Date of Birth (at least 18 years old) *" at bounding box center [492, 377] width 571 height 62
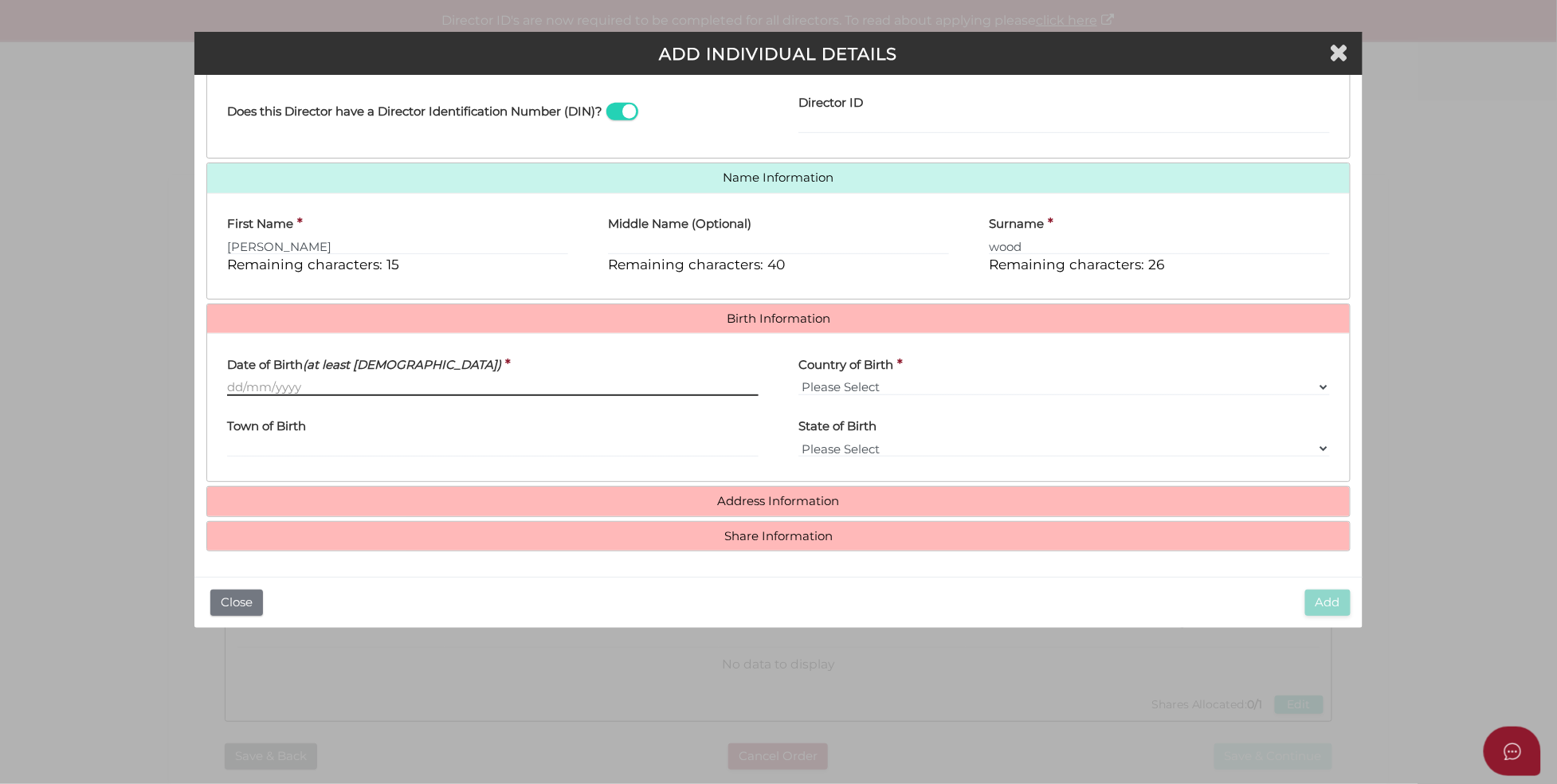
click at [234, 392] on input "Date of Birth (at least 18 years old)" at bounding box center [493, 387] width 531 height 18
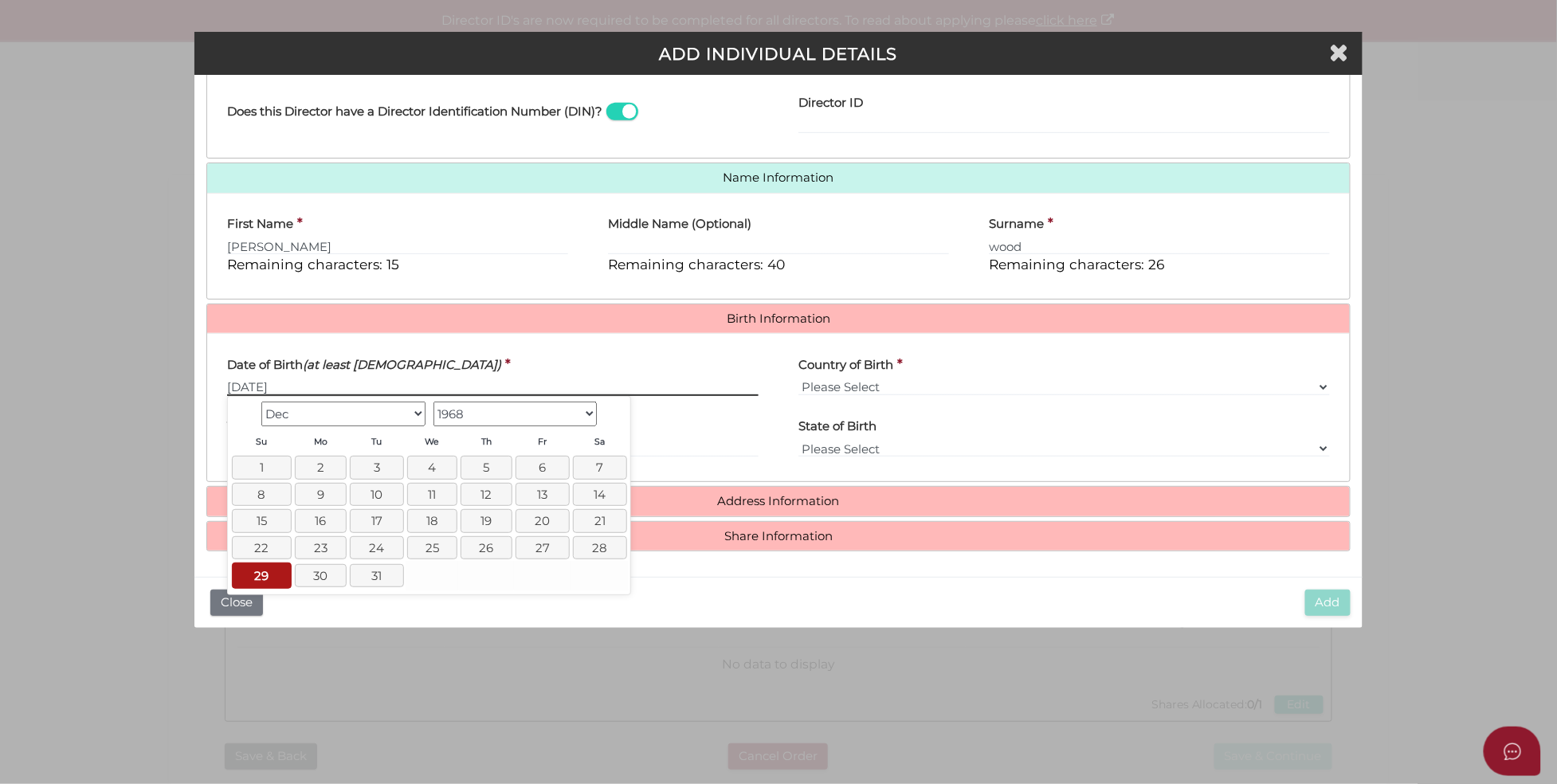
type input "29/12/1968"
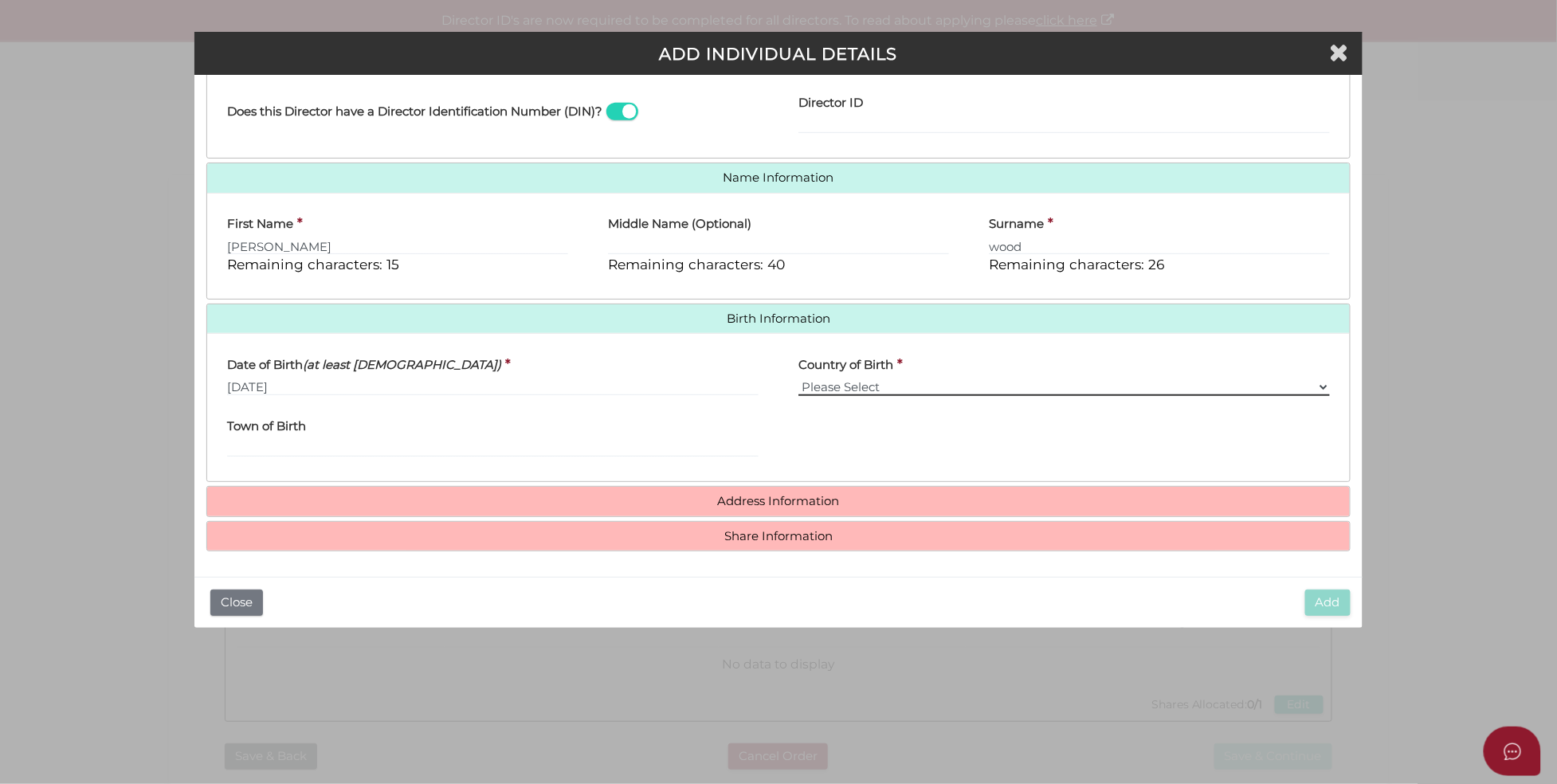
select select "[GEOGRAPHIC_DATA]"
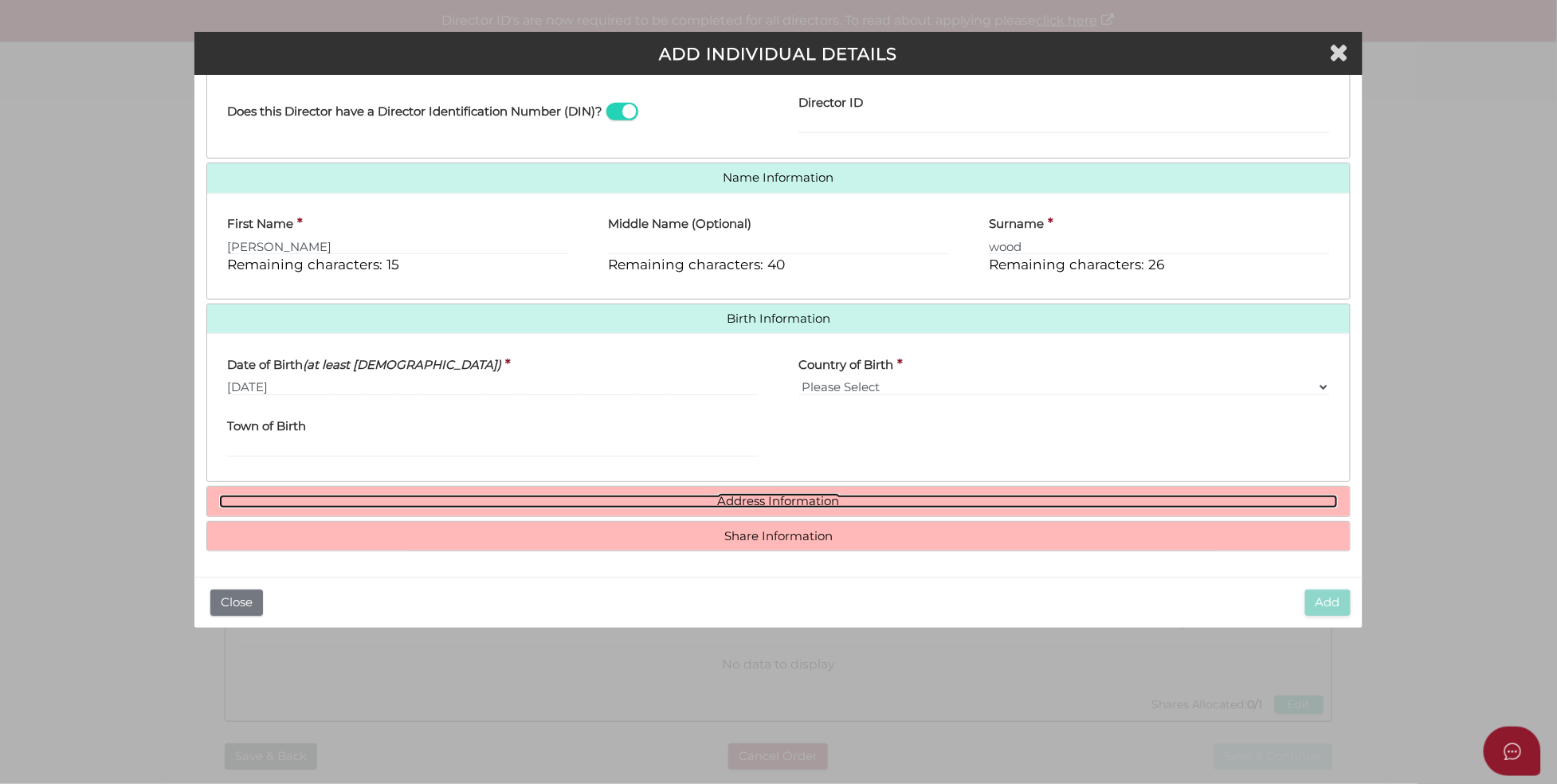
click at [743, 502] on link "Address Information" at bounding box center [778, 501] width 1118 height 14
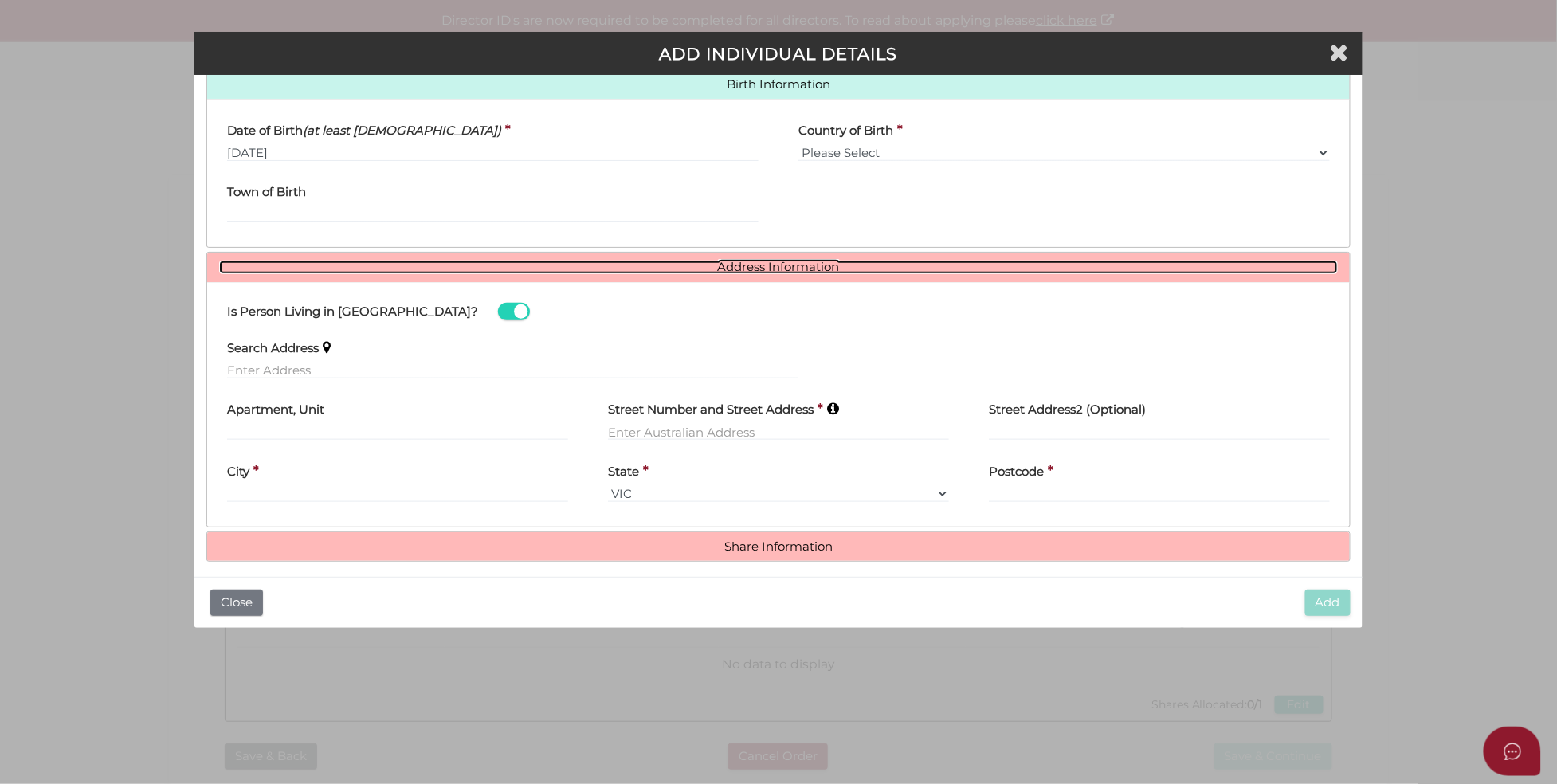
scroll to position [530, 0]
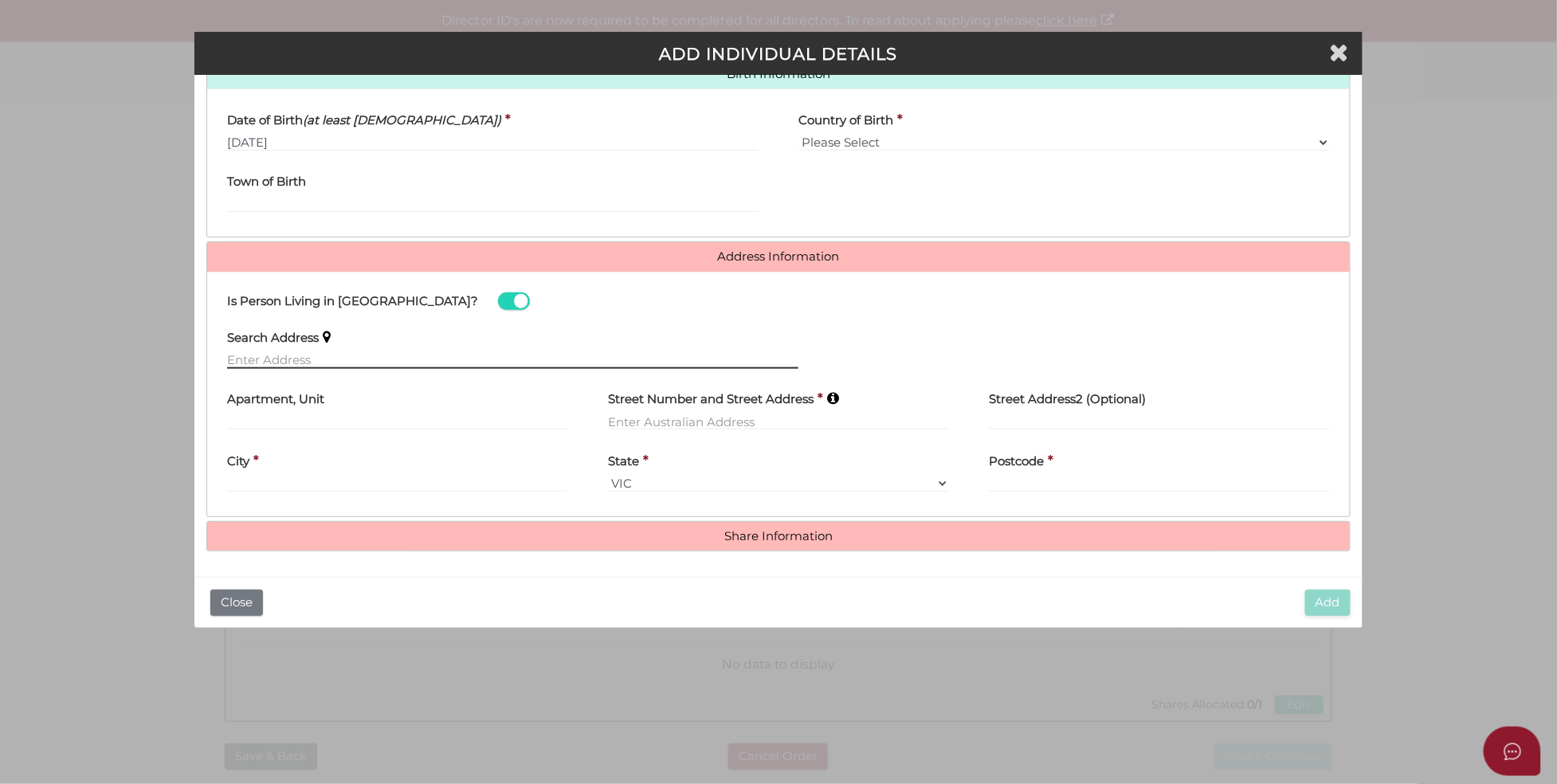
click at [398, 359] on input "text" at bounding box center [513, 360] width 571 height 18
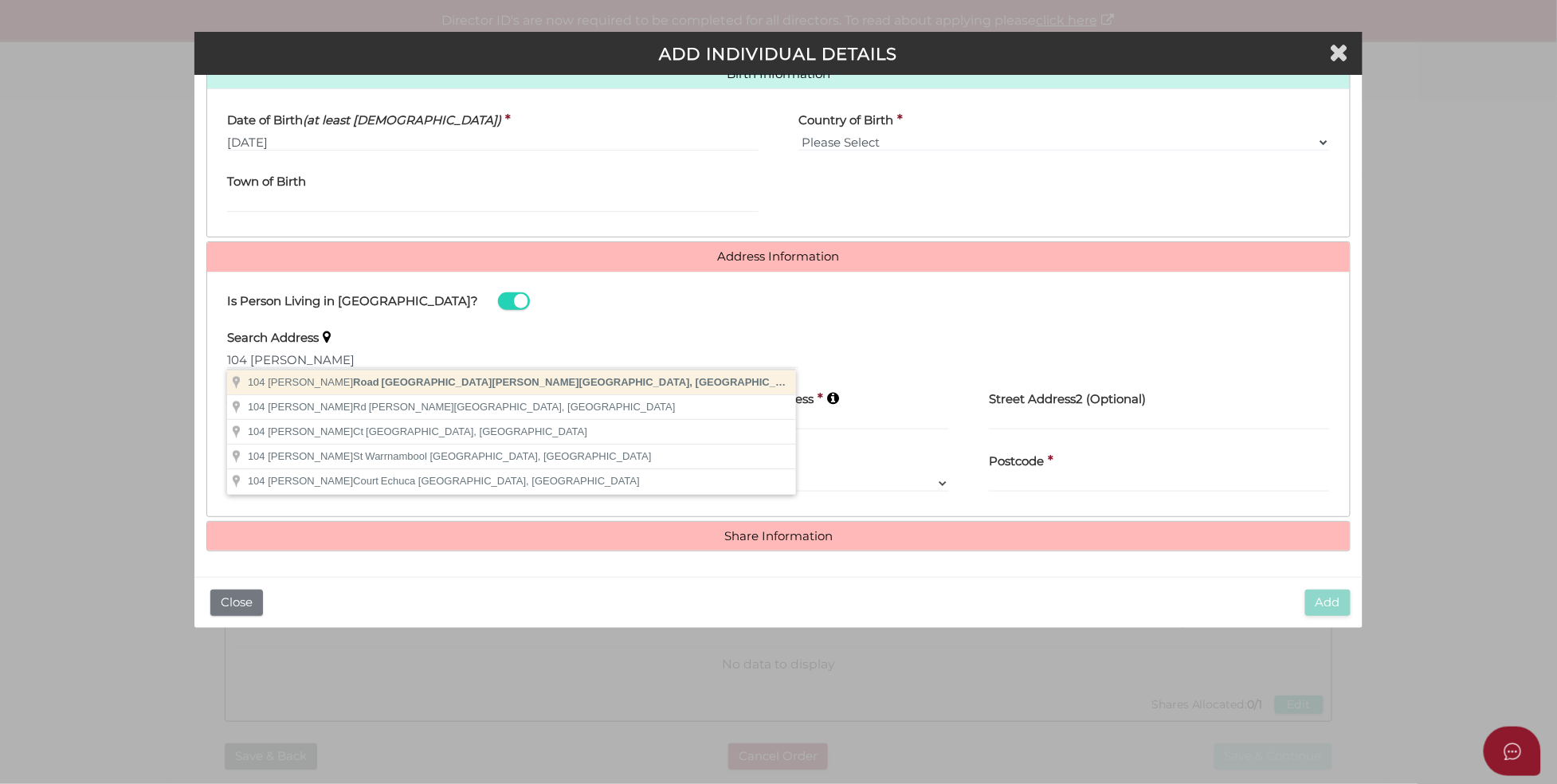
type input "104 Broderick Road, Carrum Downs VIC, Australia"
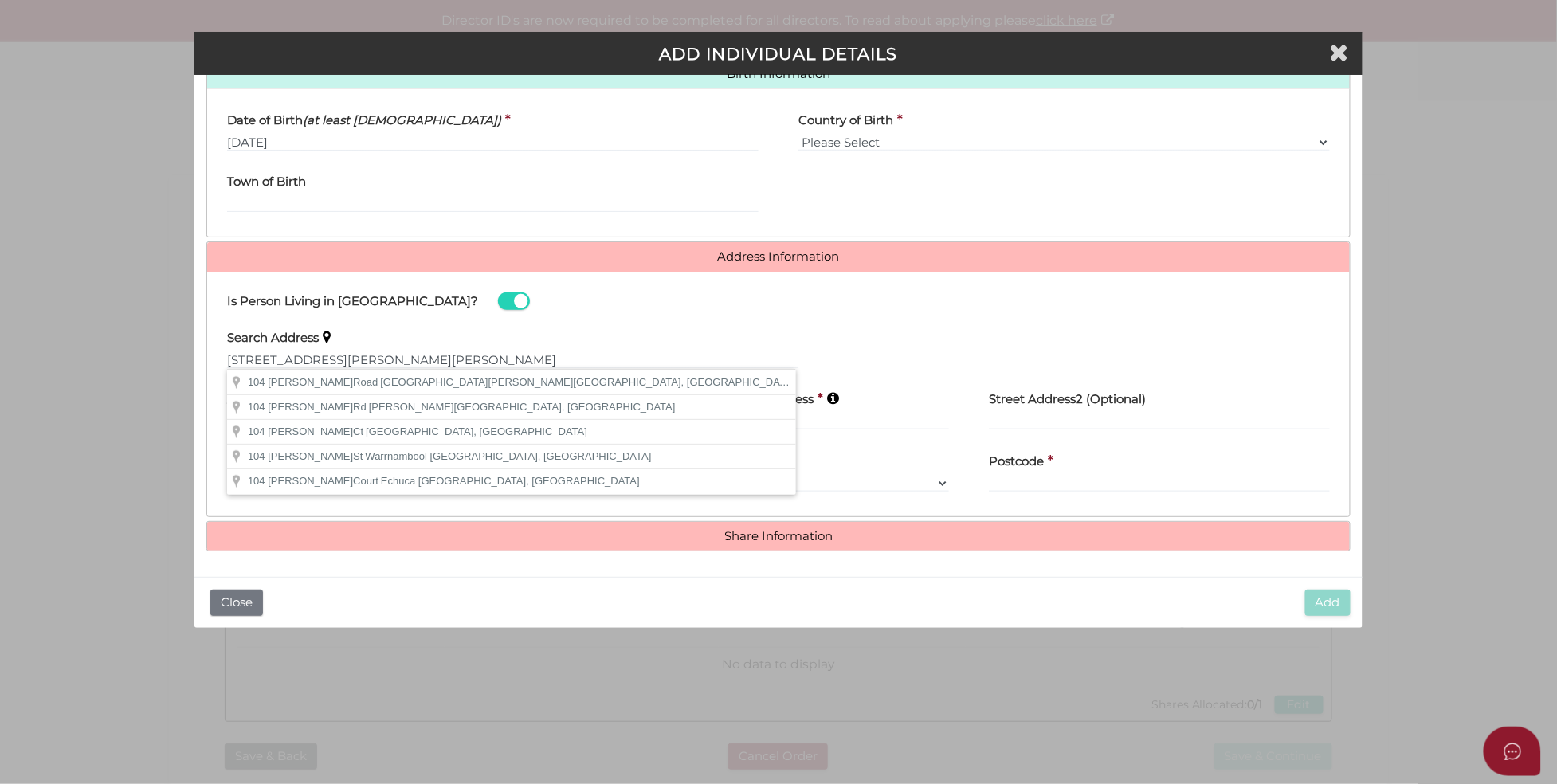
type input "104 Broderick Road"
type input "Carrum Downs"
select select "VIC"
type input "3201"
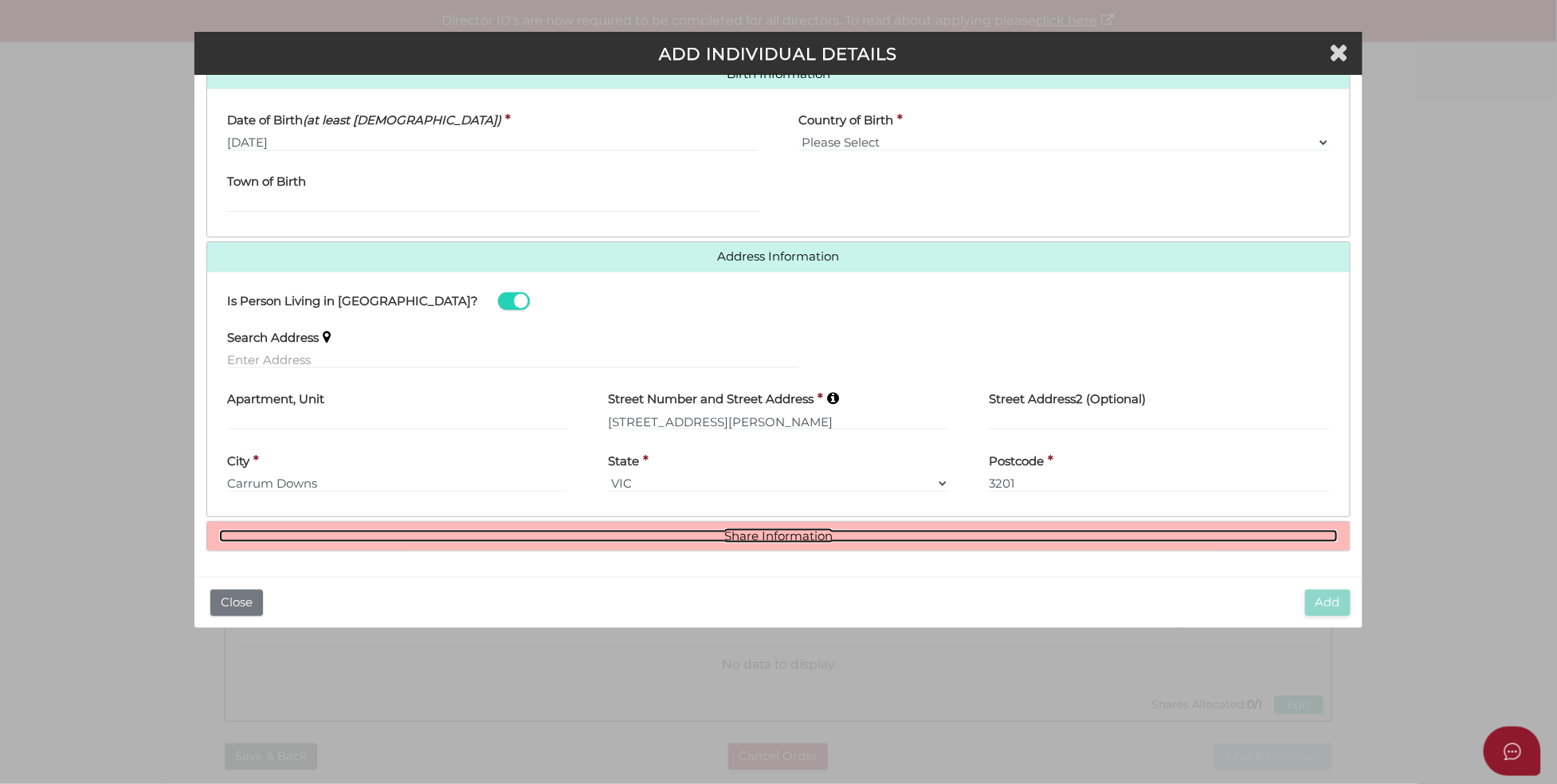
click at [743, 538] on link "Share Information" at bounding box center [778, 536] width 1118 height 14
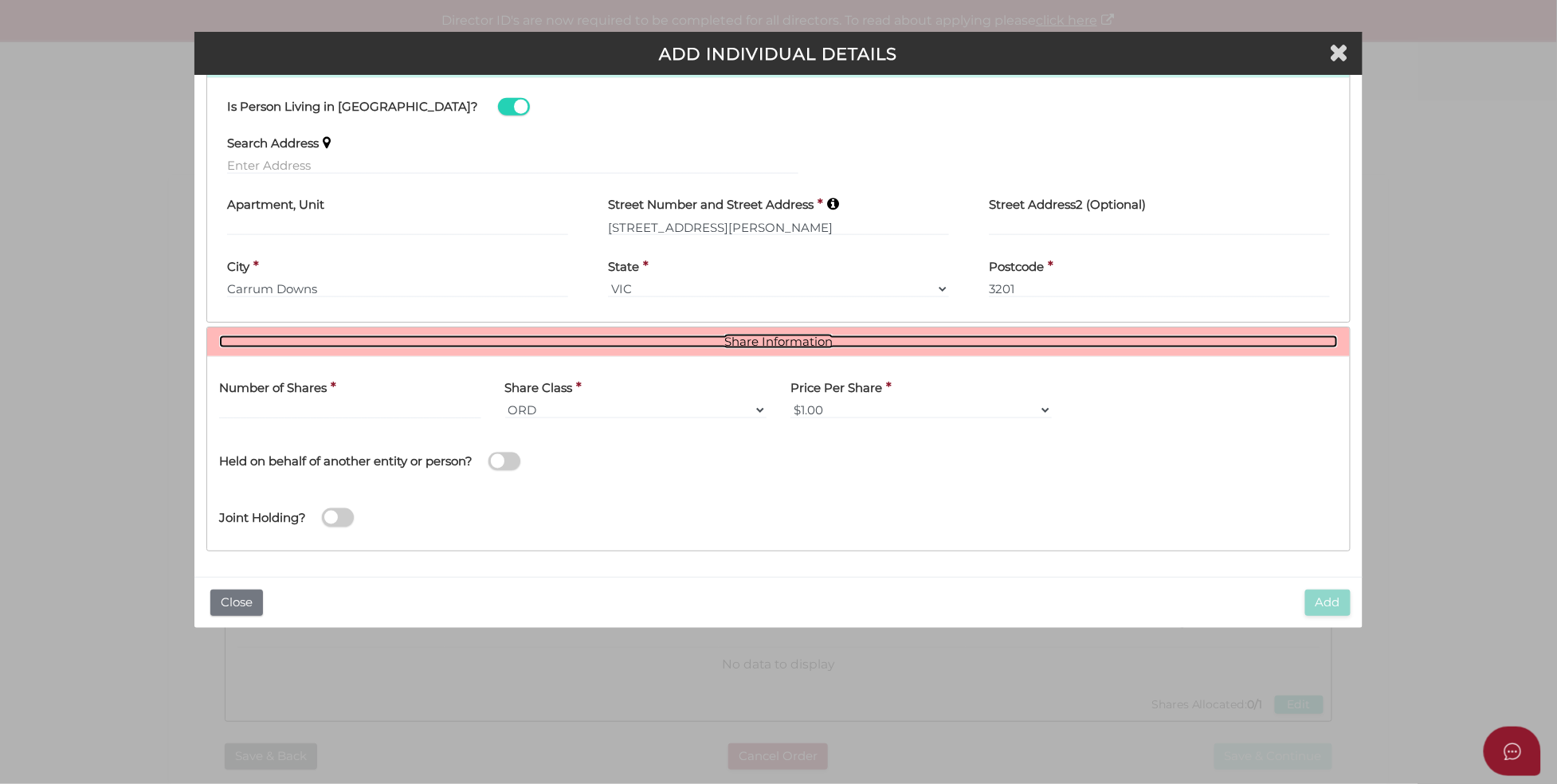
scroll to position [724, 0]
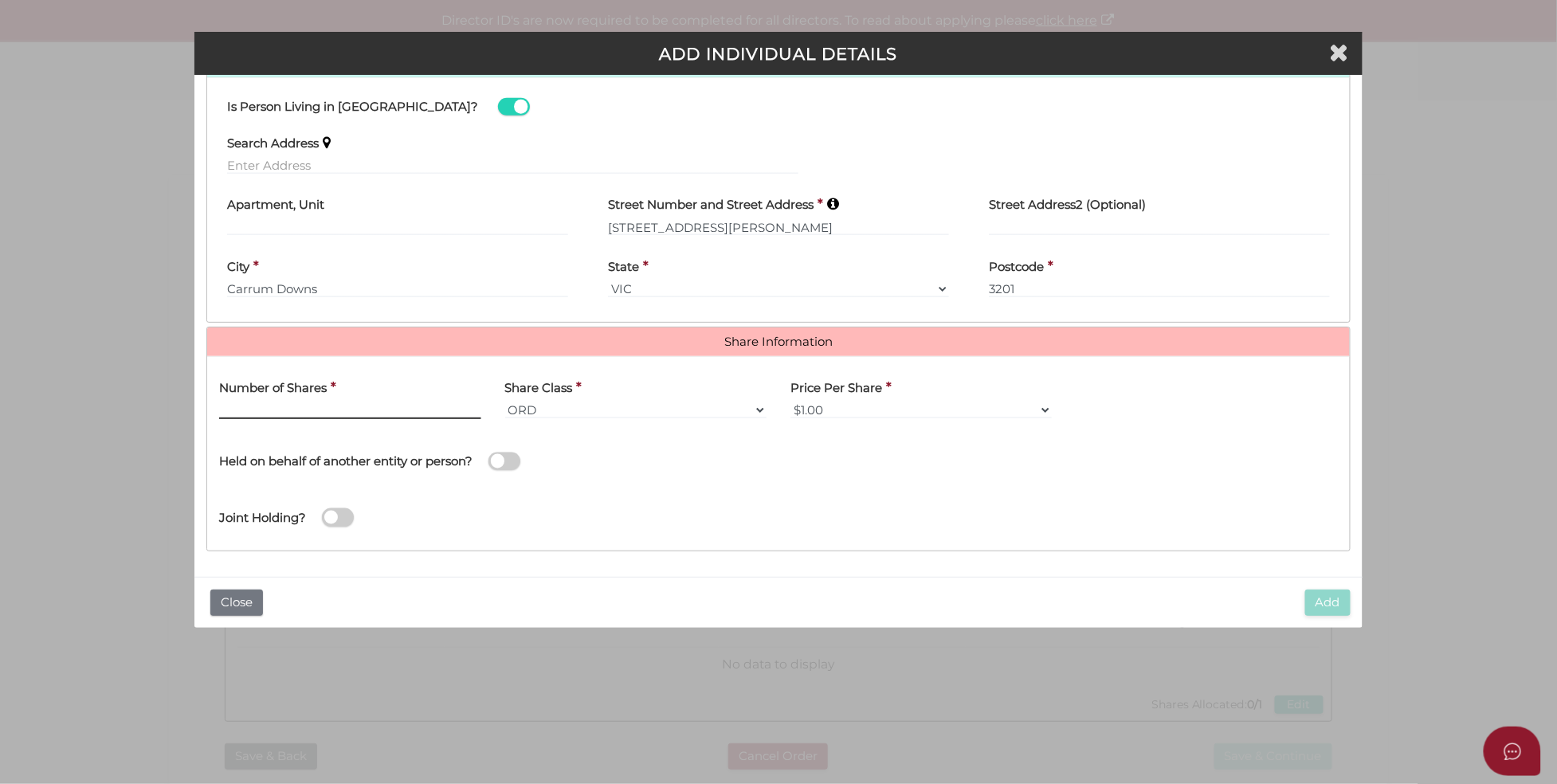
click at [333, 412] on input "text" at bounding box center [350, 411] width 262 height 18
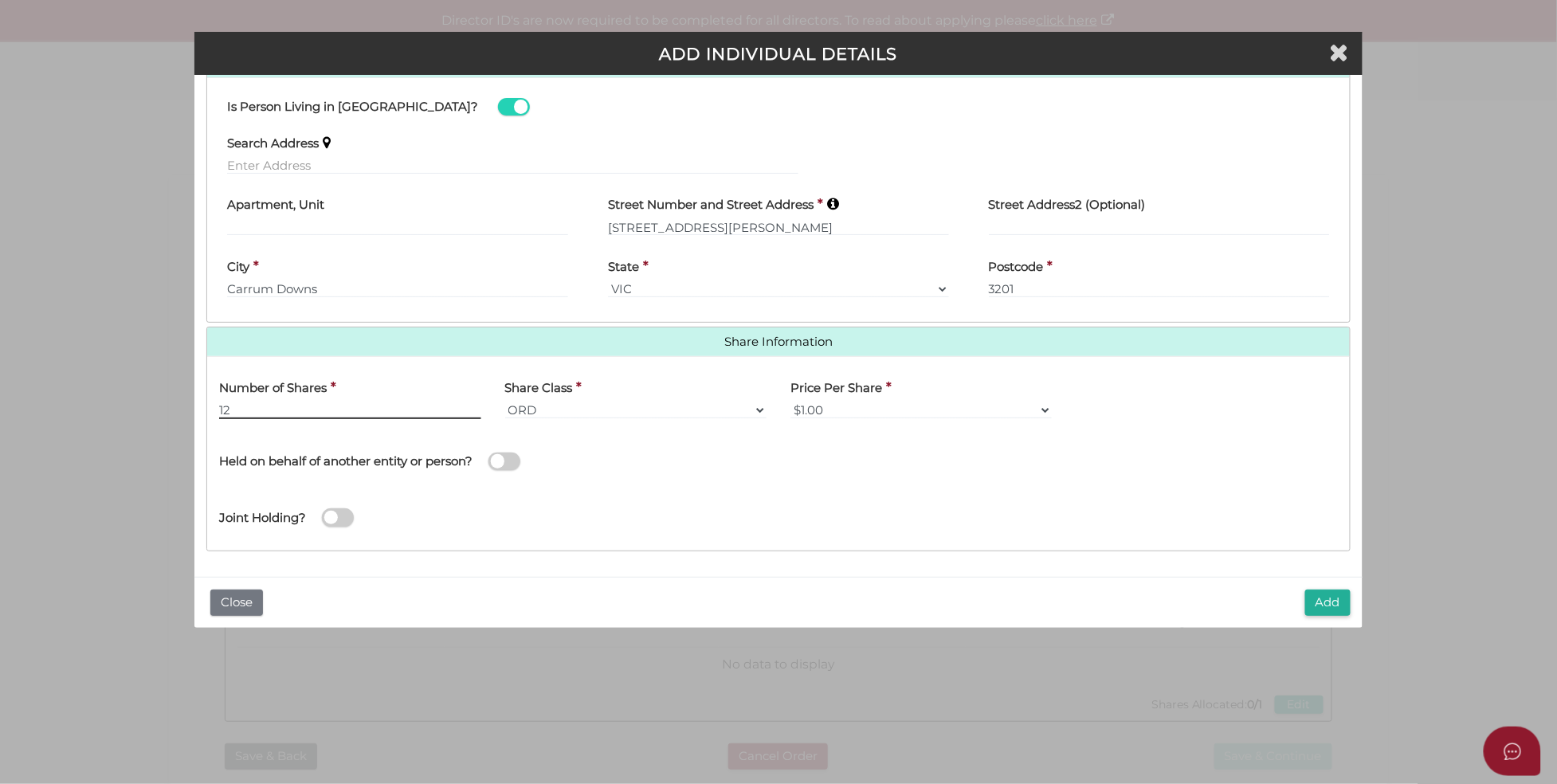
type input "12"
click at [343, 510] on span at bounding box center [337, 518] width 32 height 18
click at [0, 0] on input "checkbox" at bounding box center [0, 0] width 0 height 0
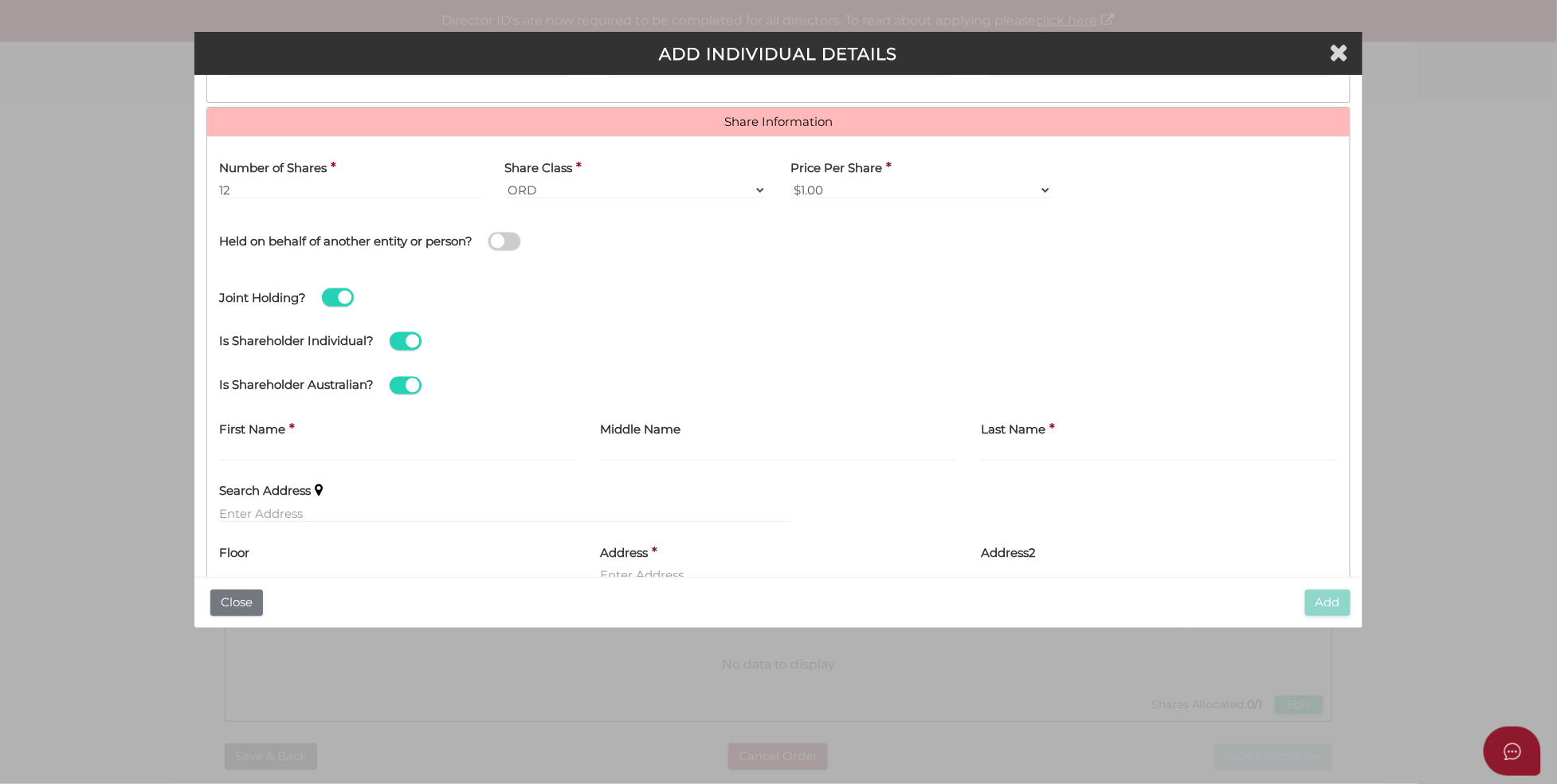
scroll to position [1063, 0]
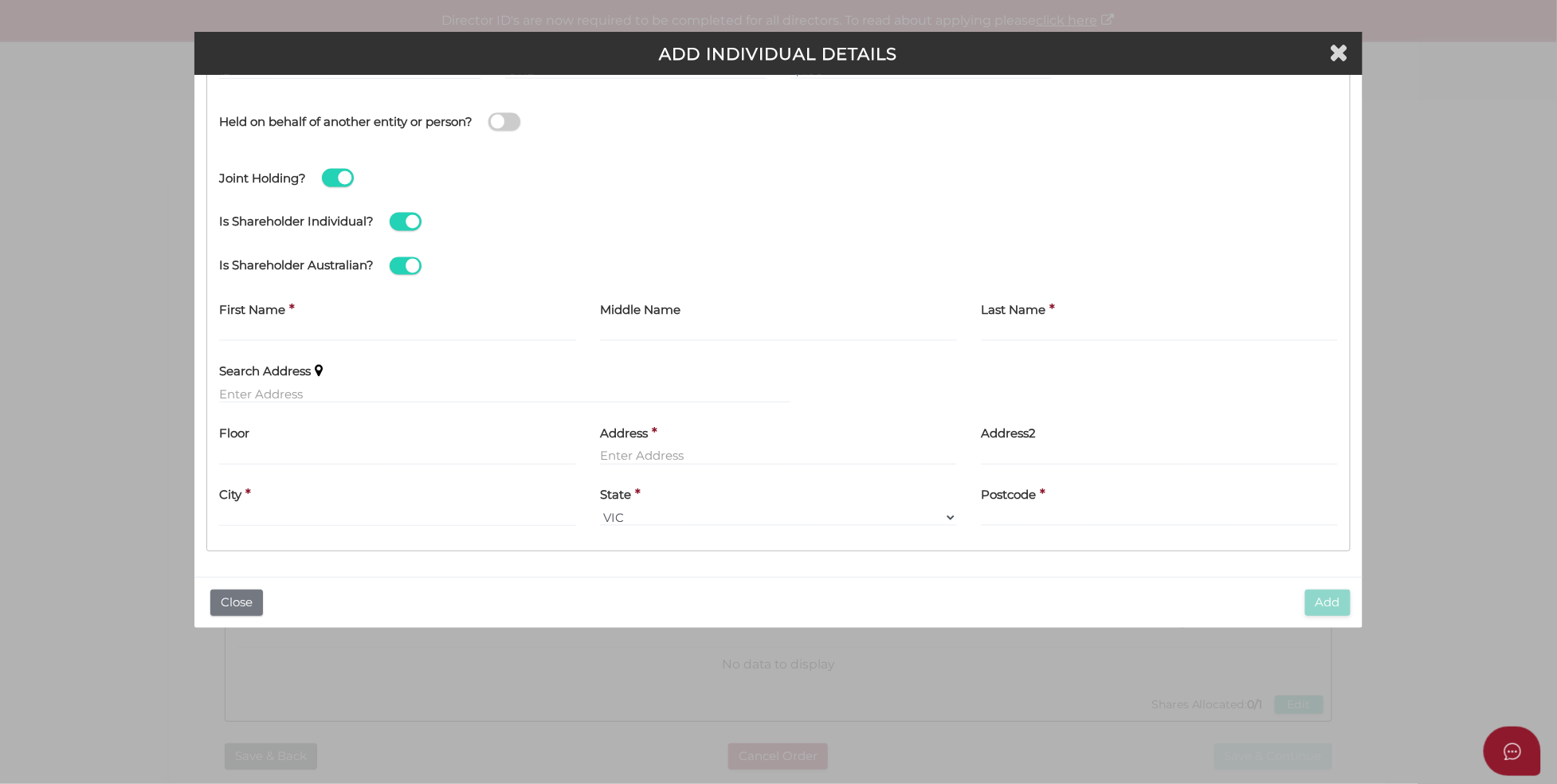
click at [407, 216] on span at bounding box center [405, 222] width 32 height 18
click at [0, 0] on input "checkbox" at bounding box center [0, 0] width 0 height 0
click at [411, 223] on span at bounding box center [405, 222] width 32 height 18
click at [0, 0] on input "checkbox" at bounding box center [0, 0] width 0 height 0
click at [406, 222] on span at bounding box center [405, 222] width 32 height 18
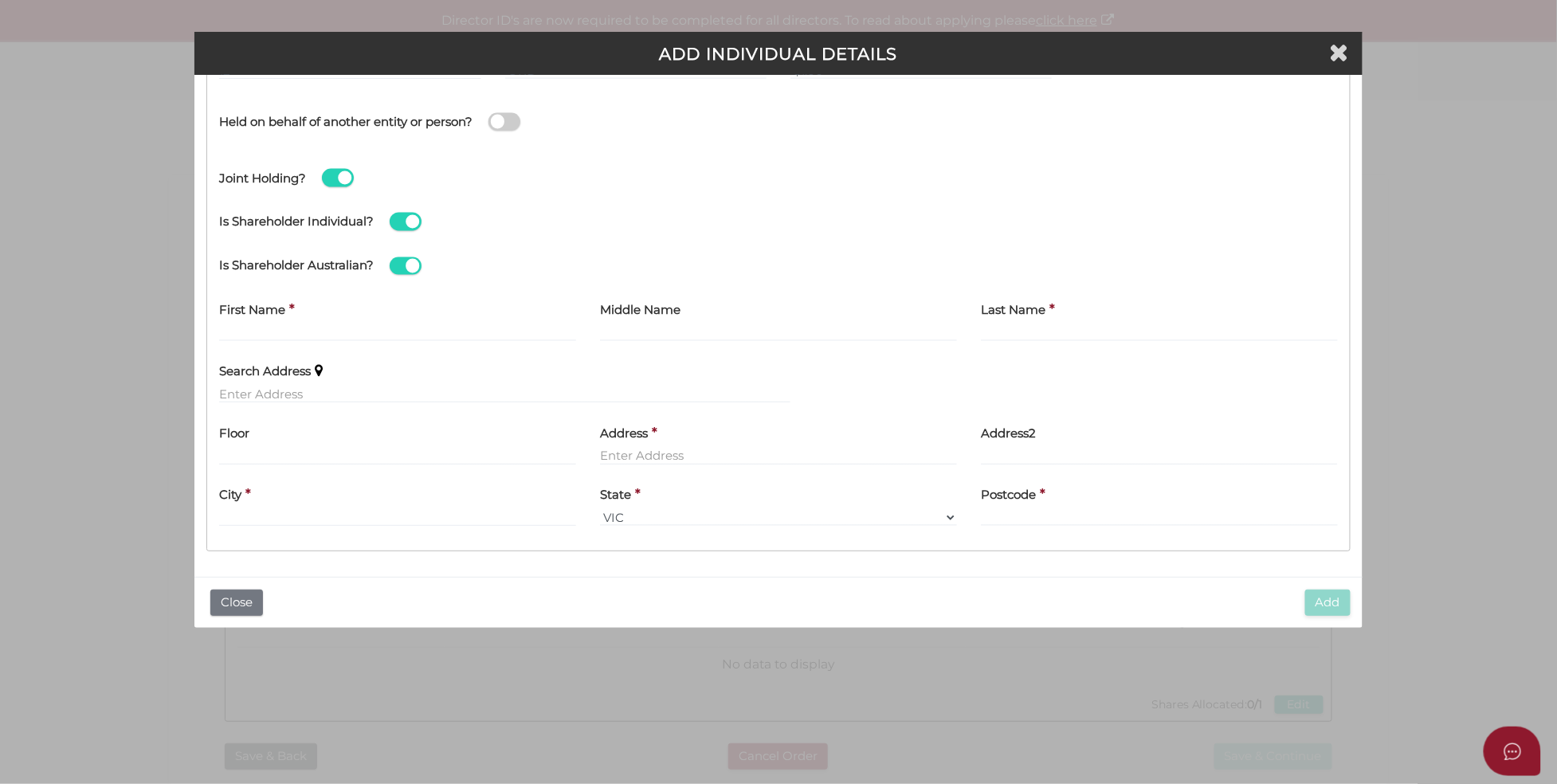
click at [0, 0] on input "checkbox" at bounding box center [0, 0] width 0 height 0
click at [1473, 202] on div "Pty Ltd ADD INDIVIDUAL DETAILS * field required Roles Held Directors (at least …" at bounding box center [778, 392] width 1557 height 784
click at [1334, 45] on icon "Close" at bounding box center [1339, 51] width 19 height 24
